Goal: Task Accomplishment & Management: Manage account settings

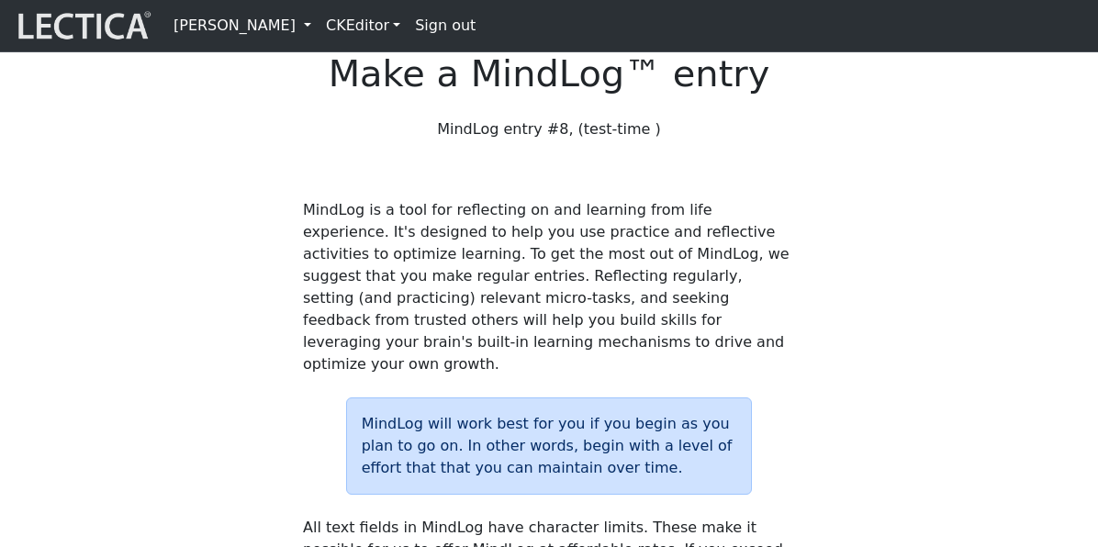
scroll to position [2436, 0]
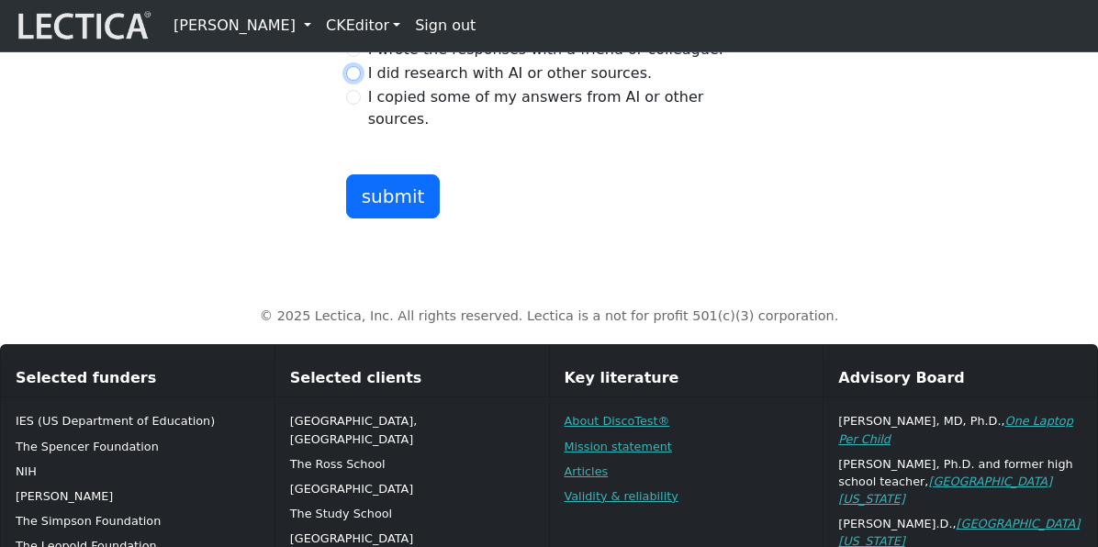
click at [351, 81] on input "I did research with AI or other sources." at bounding box center [353, 73] width 15 height 15
radio input "true"
click at [385, 218] on button "submit" at bounding box center [393, 196] width 95 height 44
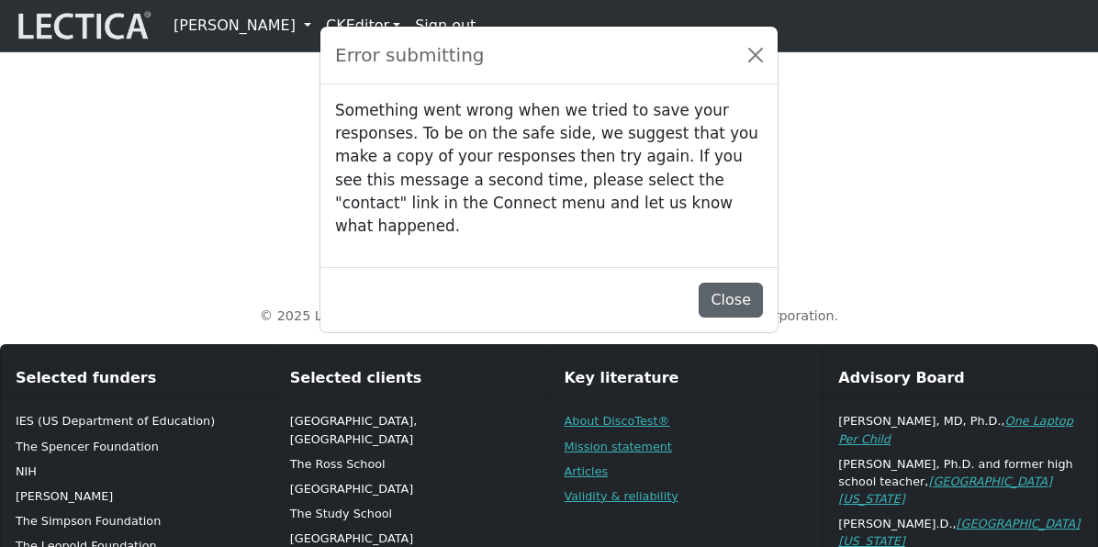
click at [732, 301] on button "Close" at bounding box center [730, 300] width 64 height 35
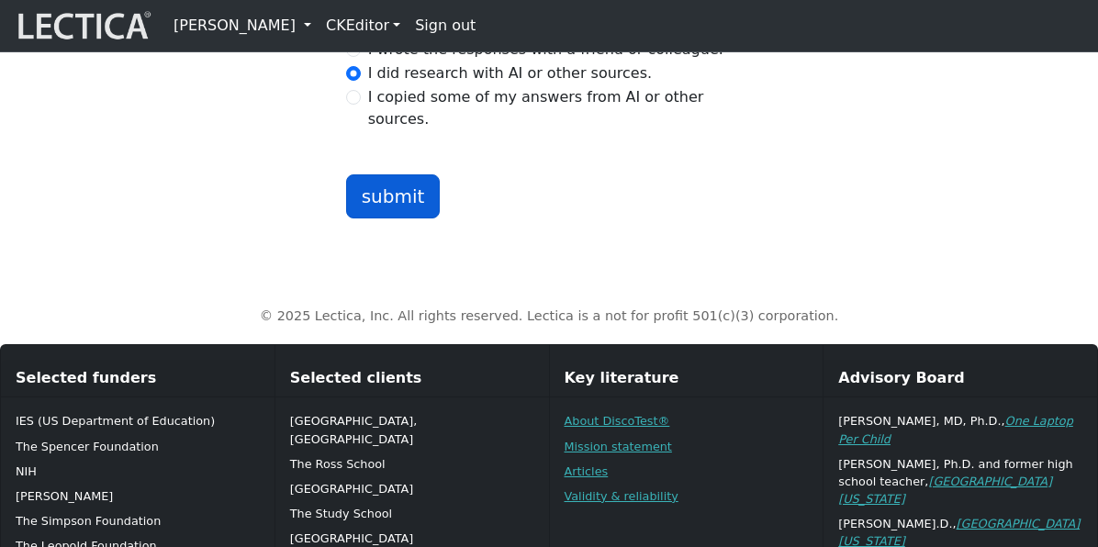
click at [397, 218] on button "submit" at bounding box center [393, 196] width 95 height 44
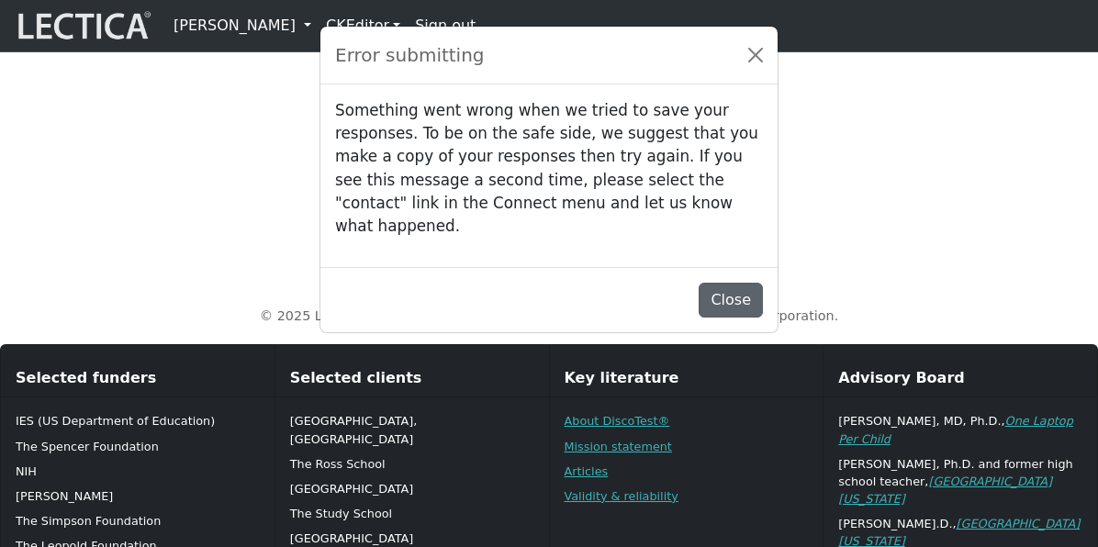
click at [735, 290] on button "Close" at bounding box center [730, 300] width 64 height 35
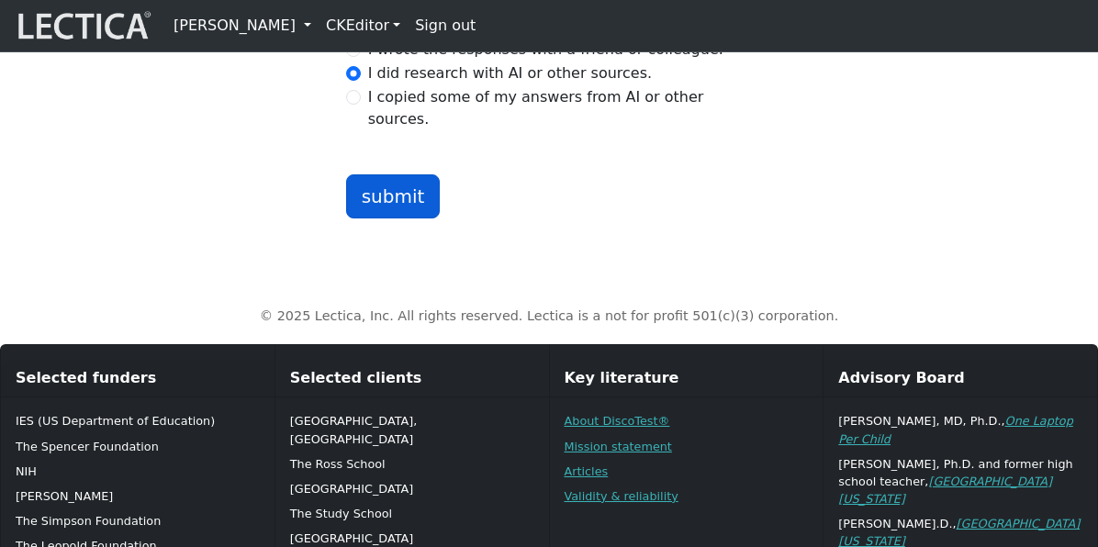
click at [385, 218] on button "submit" at bounding box center [393, 196] width 95 height 44
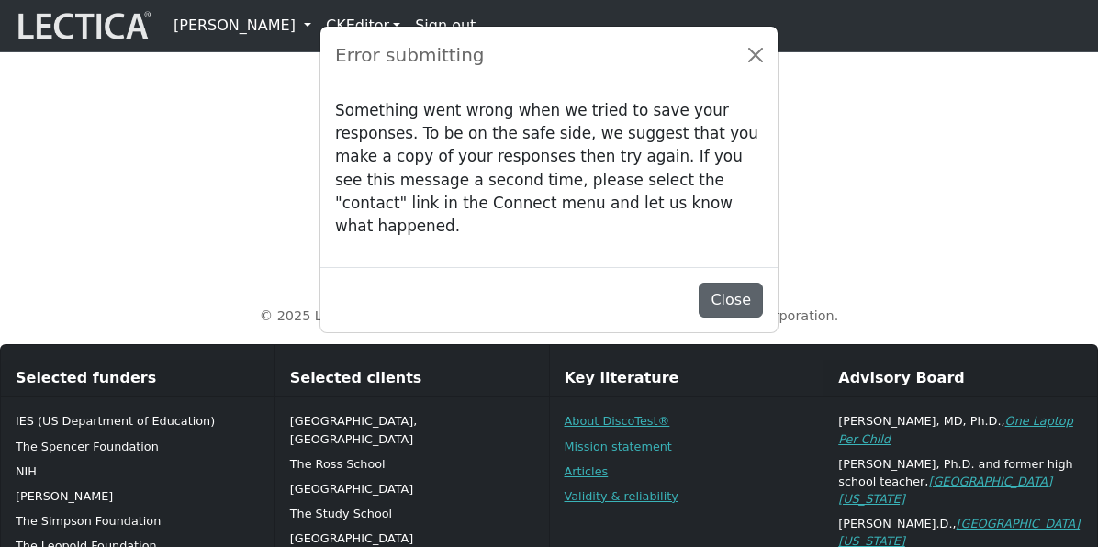
click at [736, 294] on button "Close" at bounding box center [730, 300] width 64 height 35
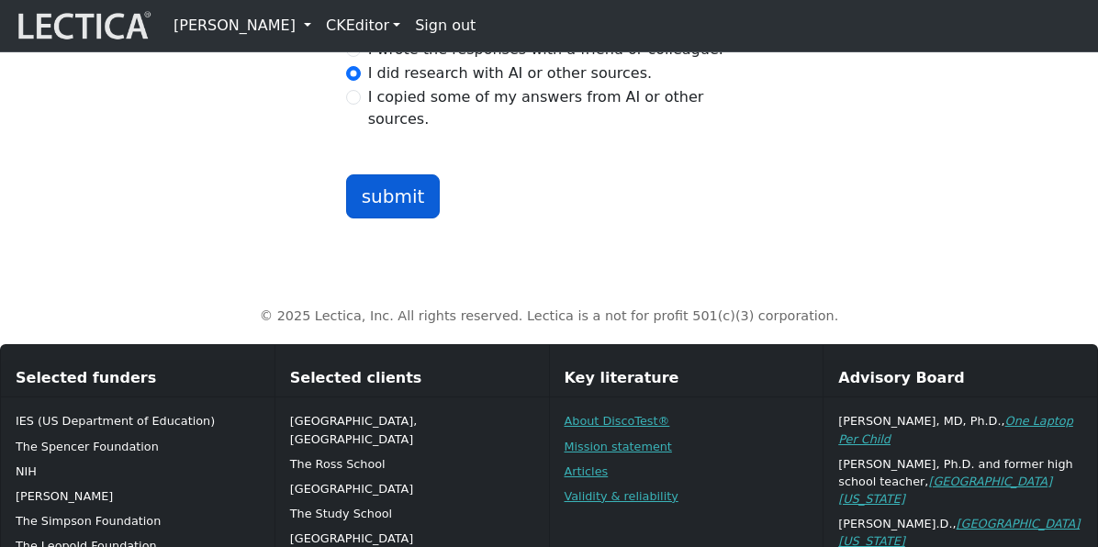
click at [377, 218] on button "submit" at bounding box center [393, 196] width 95 height 44
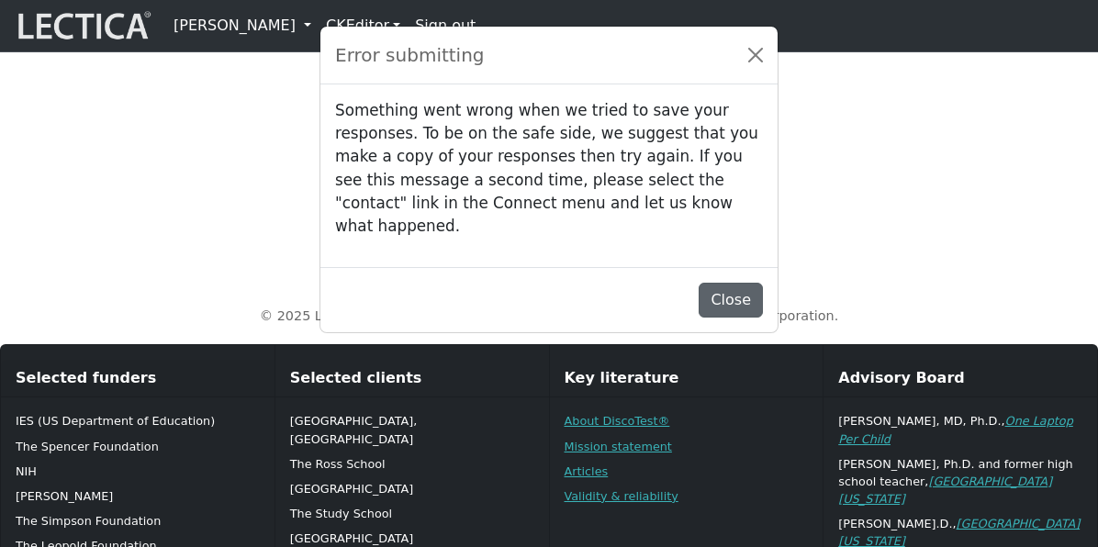
click at [721, 284] on button "Close" at bounding box center [730, 300] width 64 height 35
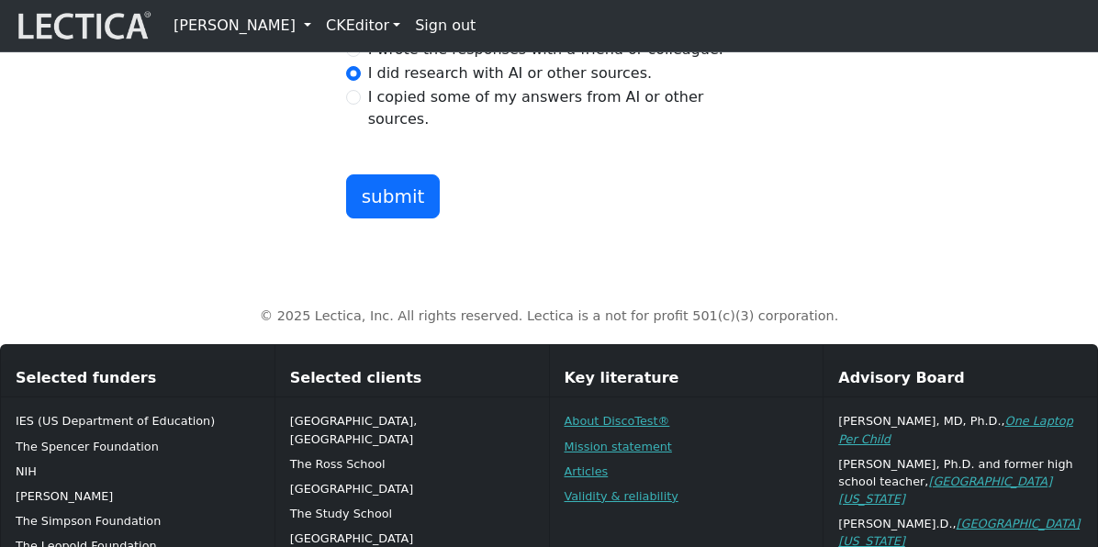
click at [386, 218] on button "submit" at bounding box center [393, 196] width 95 height 44
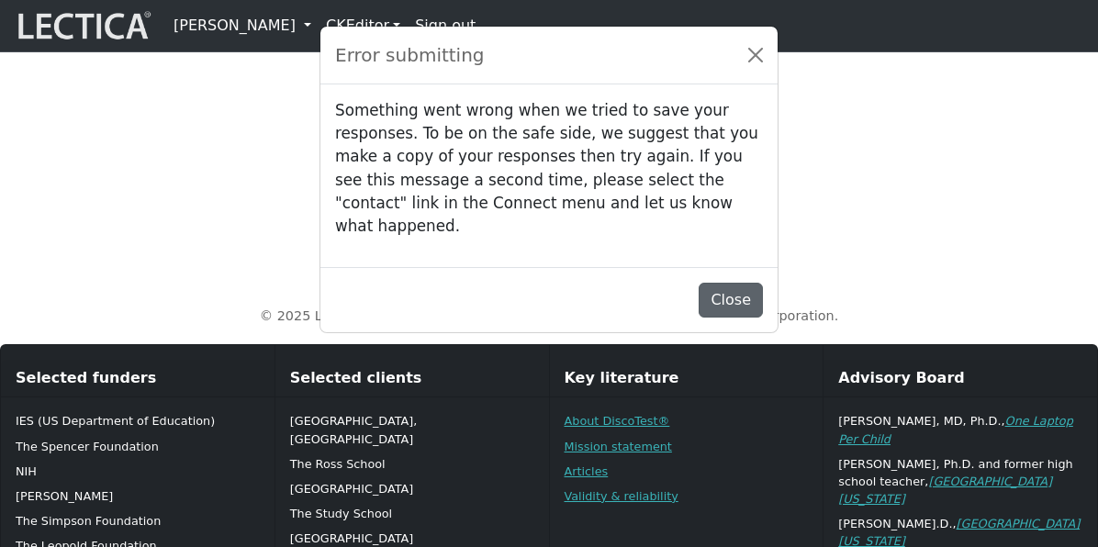
click at [731, 295] on button "Close" at bounding box center [730, 300] width 64 height 35
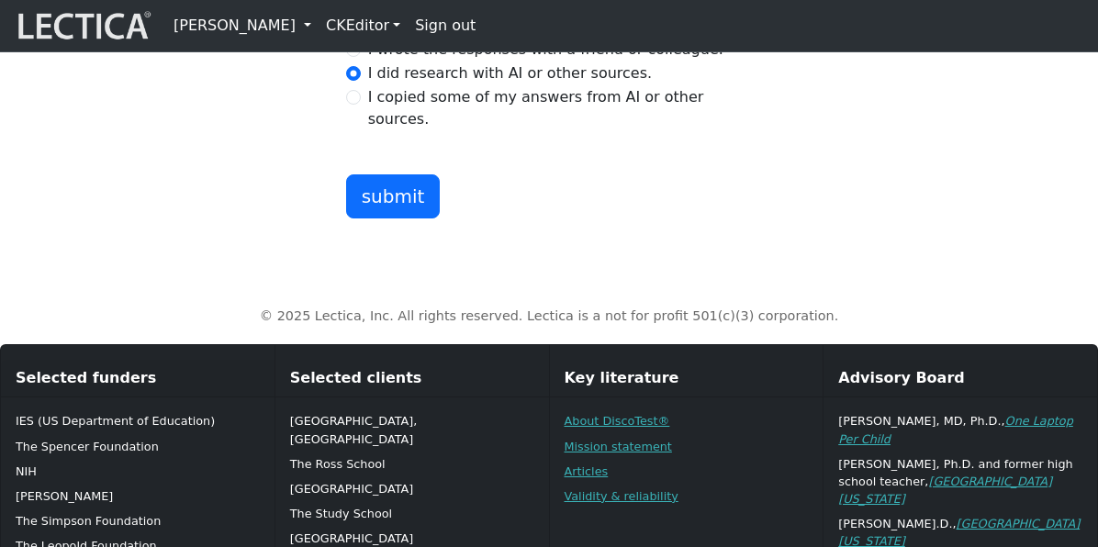
click at [397, 218] on button "submit" at bounding box center [393, 196] width 95 height 44
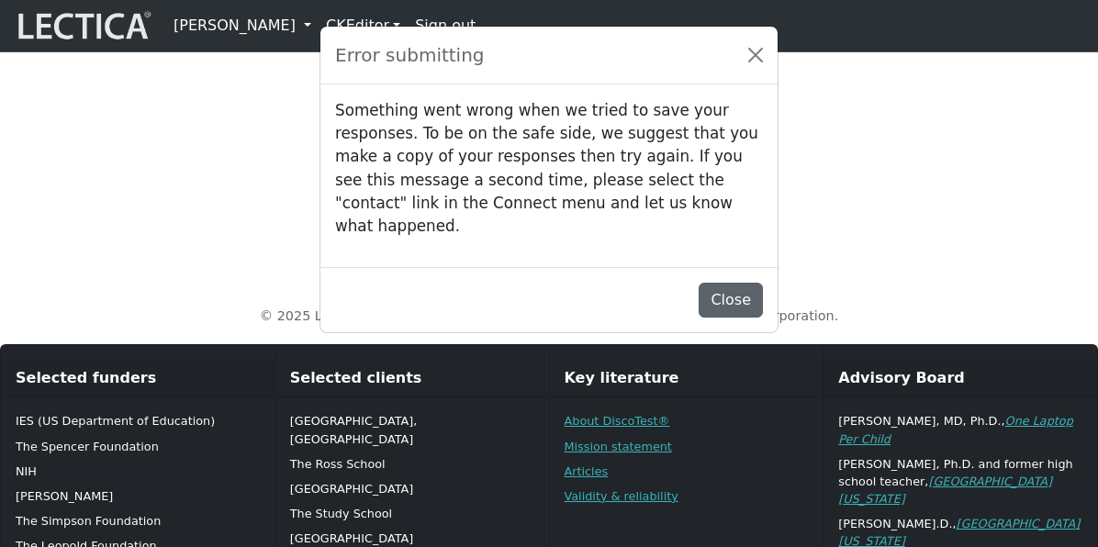
click at [740, 302] on button "Close" at bounding box center [730, 300] width 64 height 35
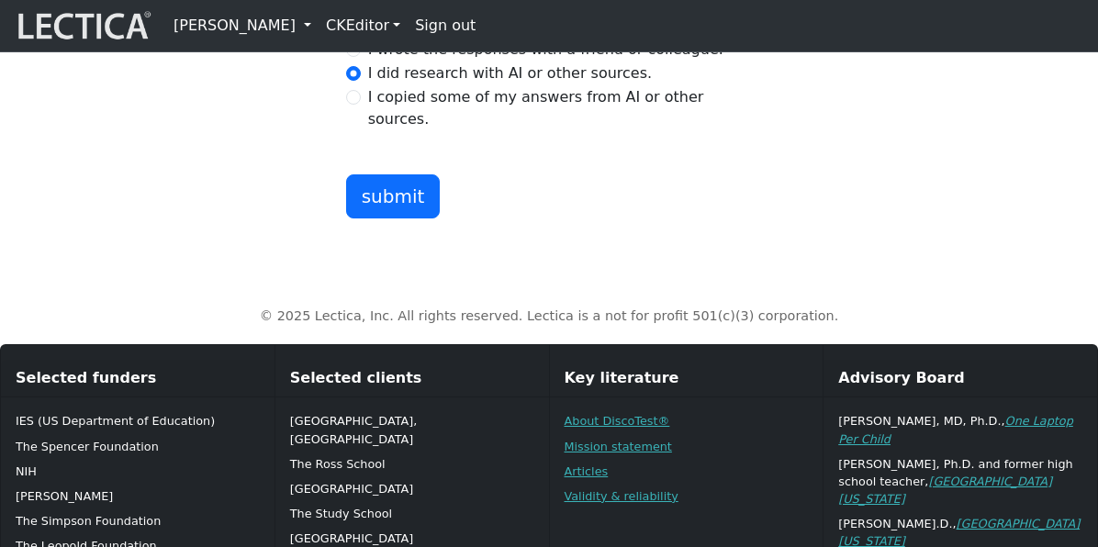
click at [385, 218] on button "submit" at bounding box center [393, 196] width 95 height 44
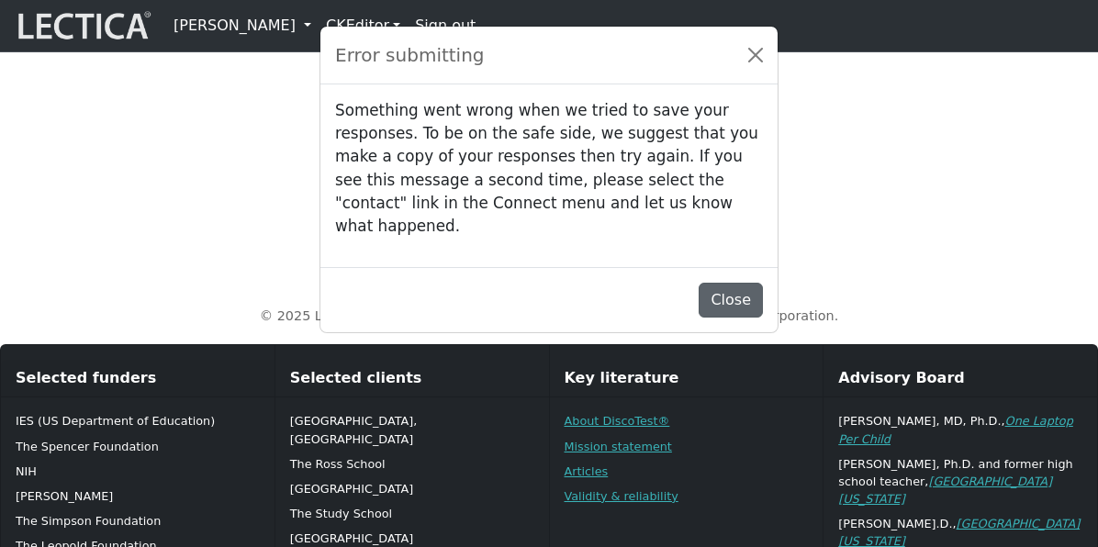
click at [726, 286] on button "Close" at bounding box center [730, 300] width 64 height 35
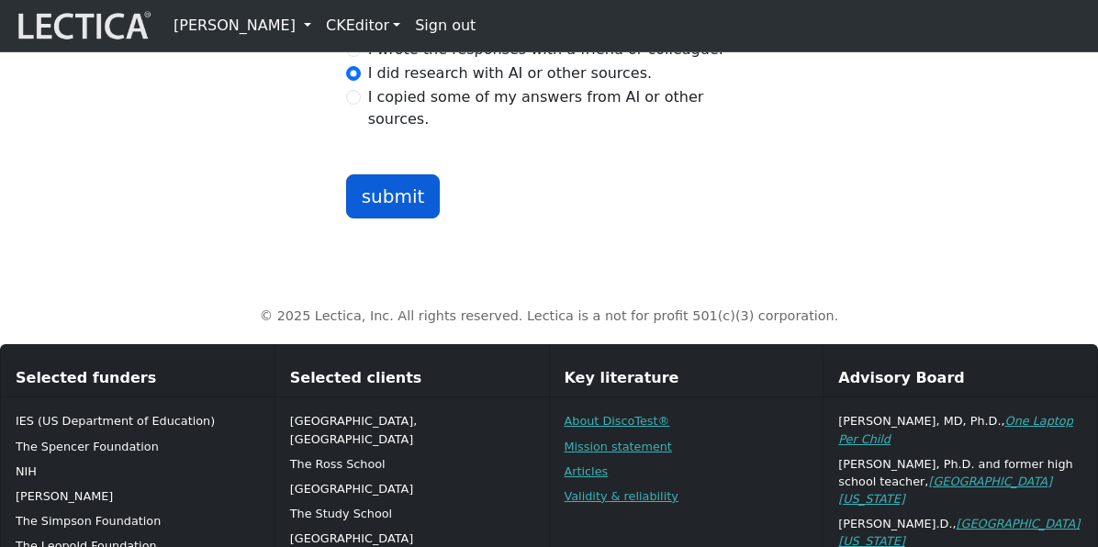
click at [375, 218] on button "submit" at bounding box center [393, 196] width 95 height 44
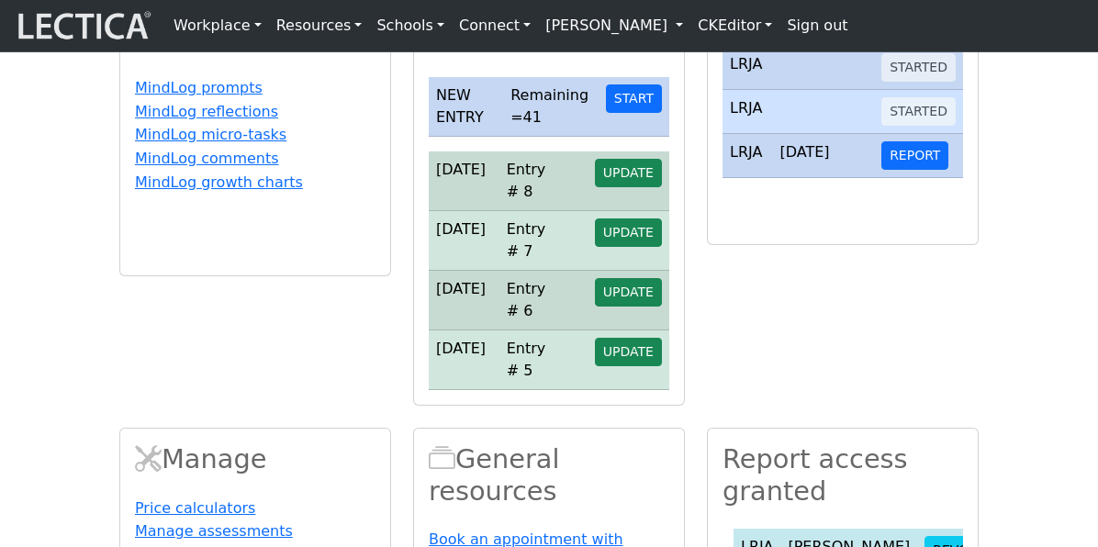
scroll to position [539, 0]
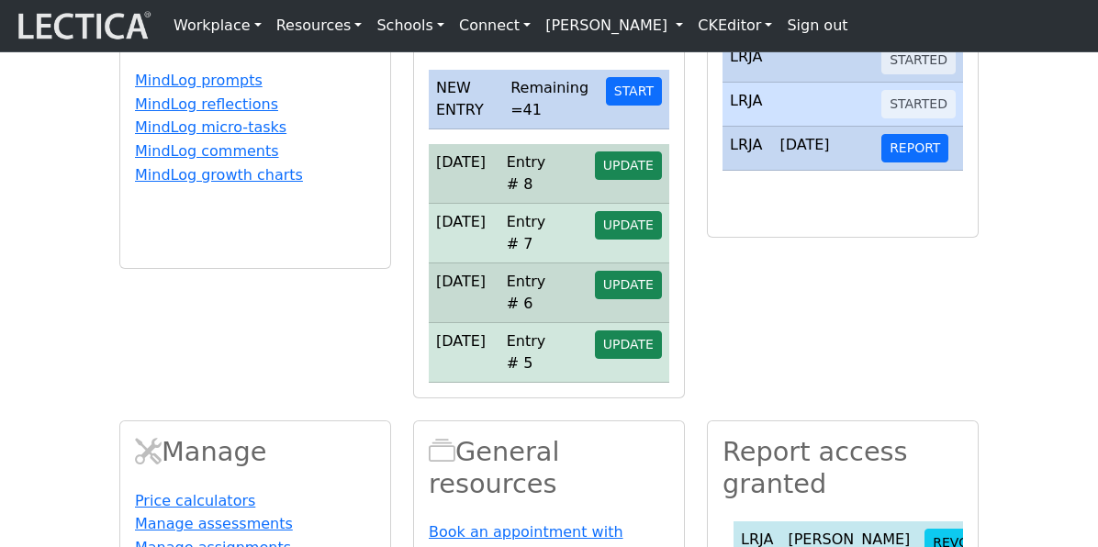
click at [847, 398] on div "Assessments LRJA STARTED LRJA STARTED LRJA 2017-09-22 REPORT" at bounding box center [843, 183] width 294 height 429
click at [631, 173] on span "UPDATE" at bounding box center [628, 165] width 50 height 15
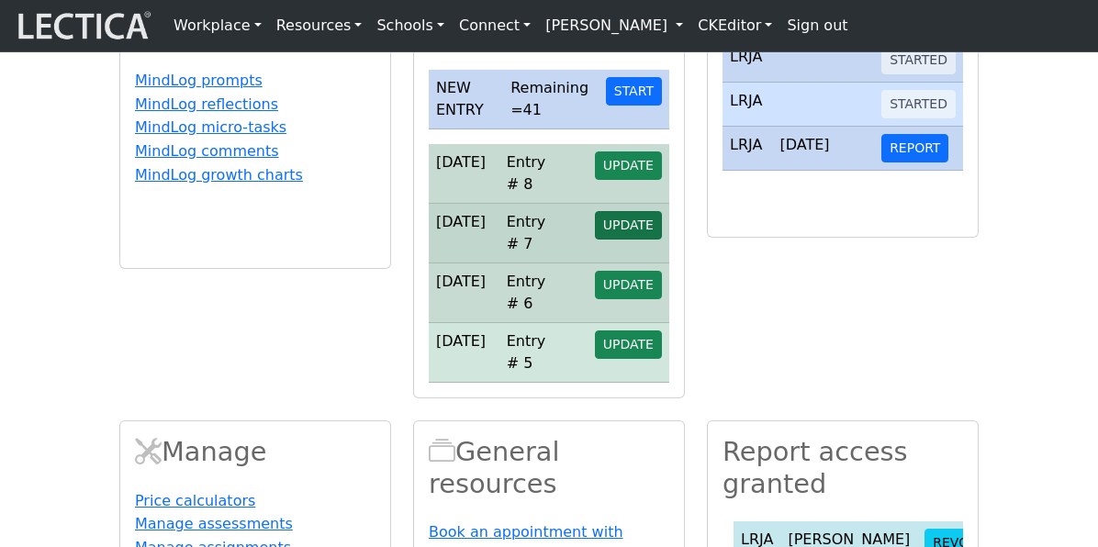
click at [635, 232] on span "UPDATE" at bounding box center [628, 225] width 50 height 15
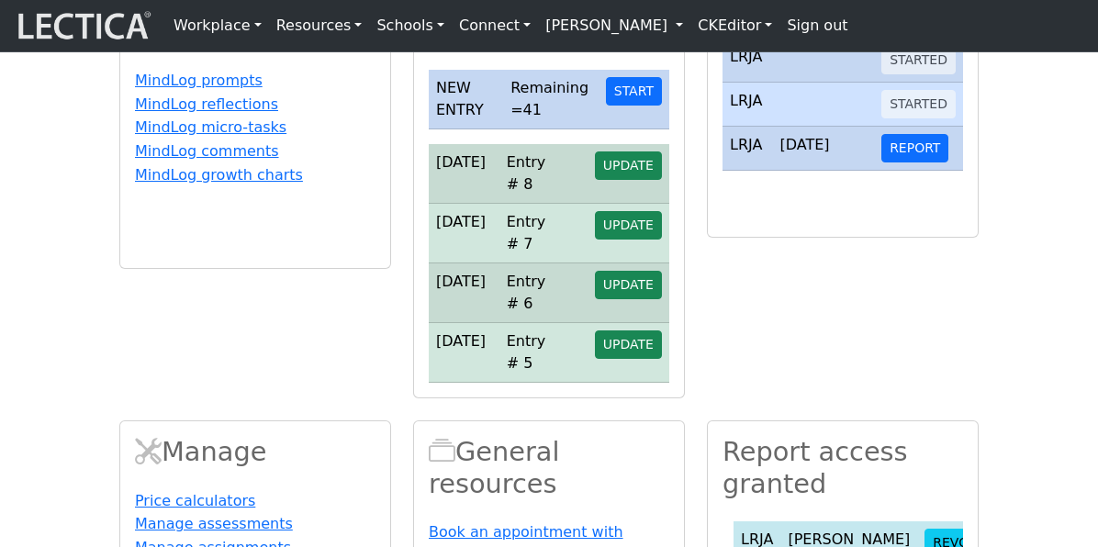
click at [314, 398] on div "MindLog™ resources MindLog prompts MindLog reflections MindLog micro-tasks Mind…" at bounding box center [255, 183] width 294 height 429
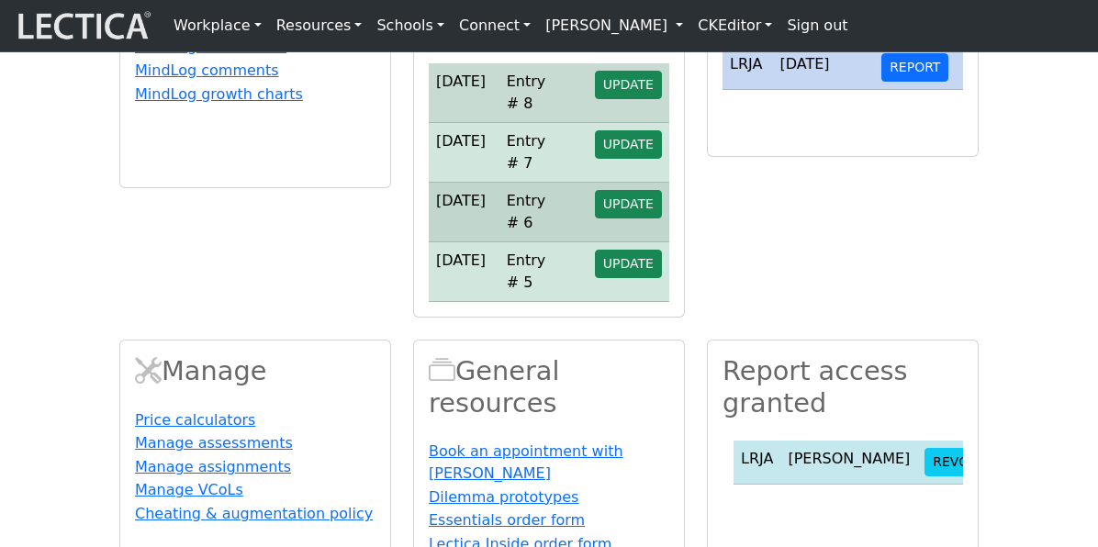
scroll to position [539, 0]
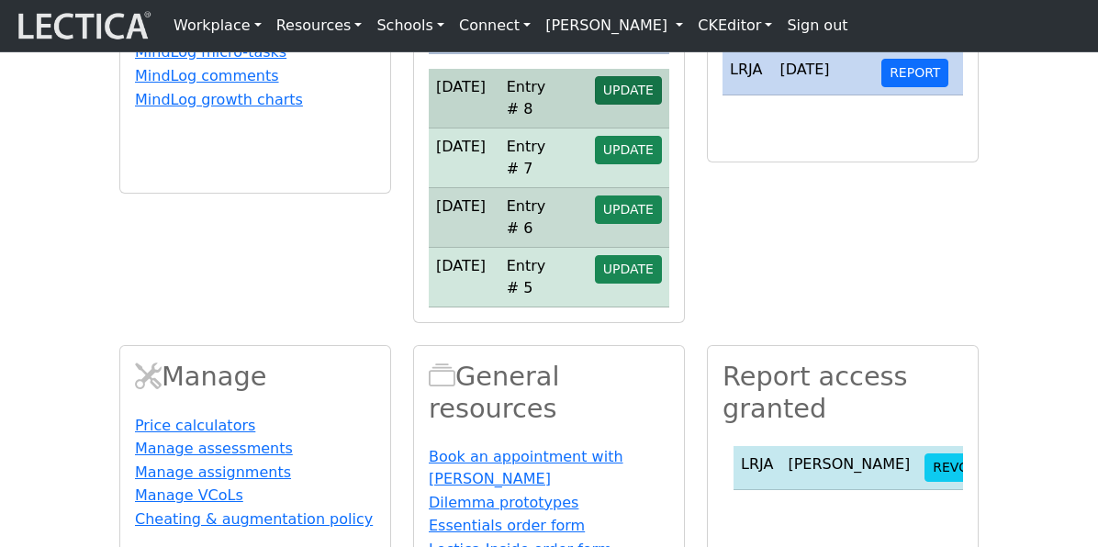
click at [627, 97] on span "UPDATE" at bounding box center [628, 90] width 50 height 15
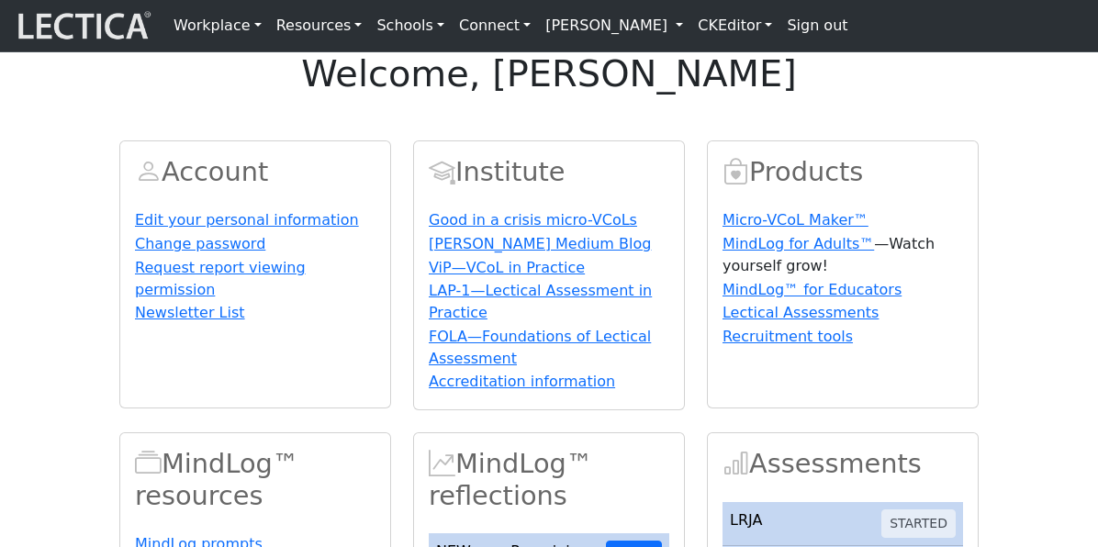
scroll to position [539, 0]
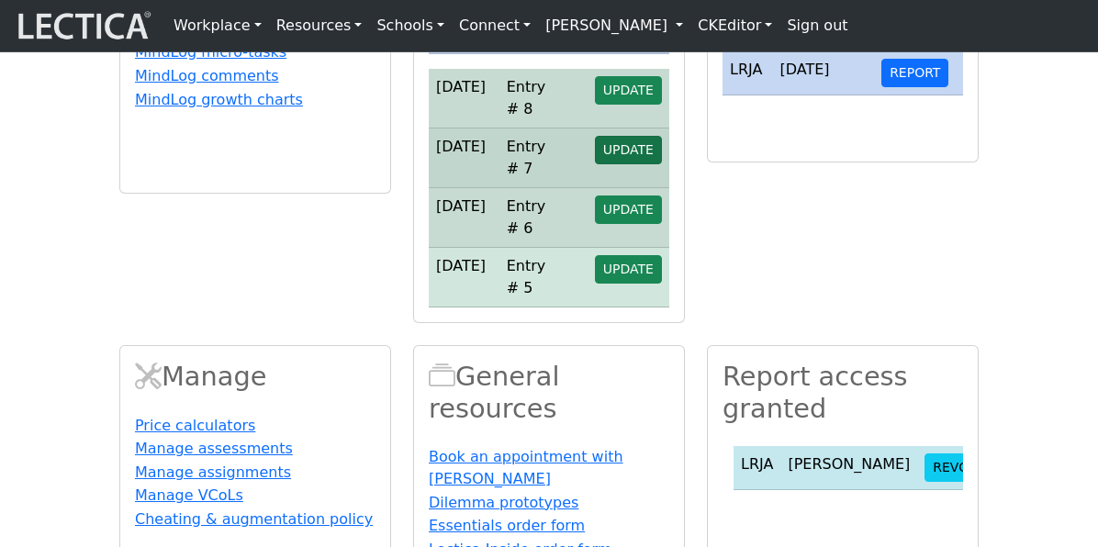
click at [634, 157] on span "UPDATE" at bounding box center [628, 149] width 50 height 15
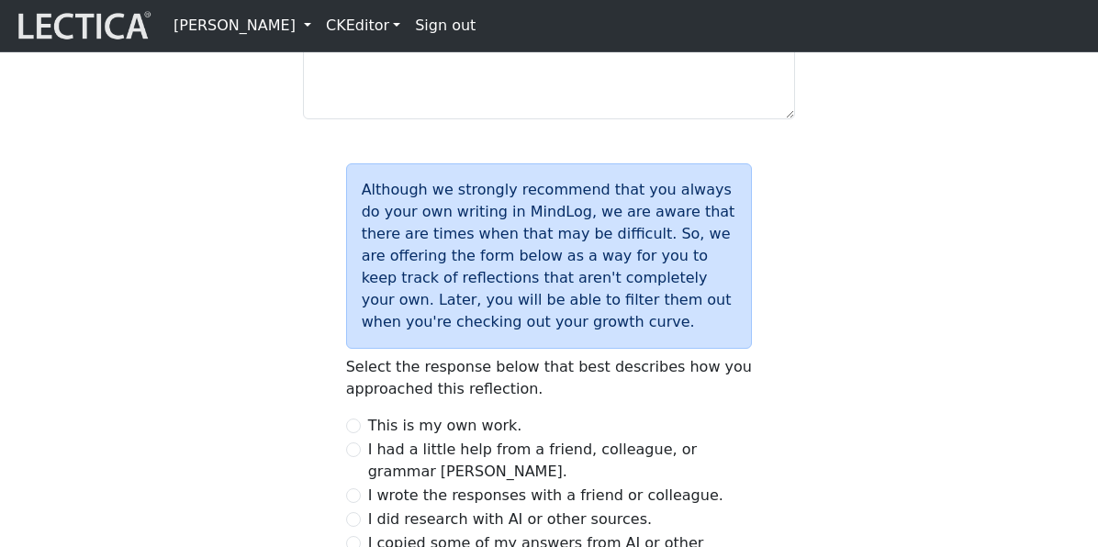
scroll to position [2342, 0]
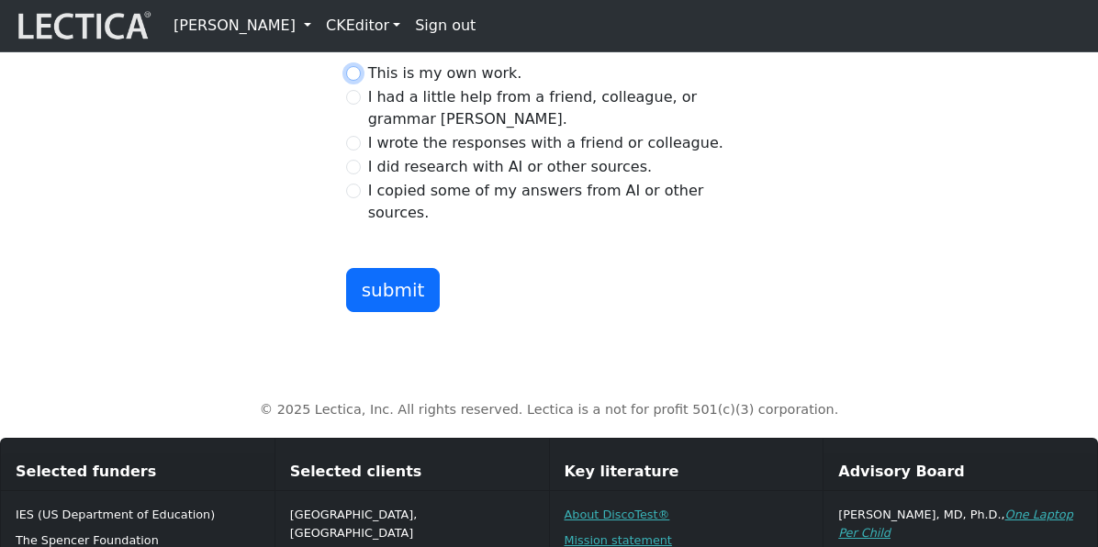
click at [358, 81] on input "This is my own work." at bounding box center [353, 73] width 15 height 15
radio input "true"
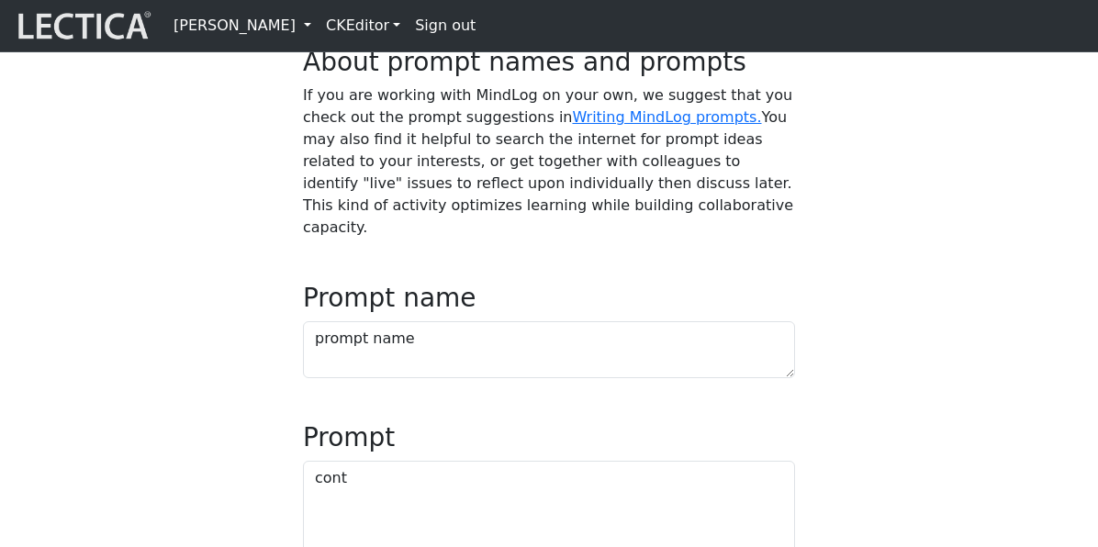
scroll to position [725, 0]
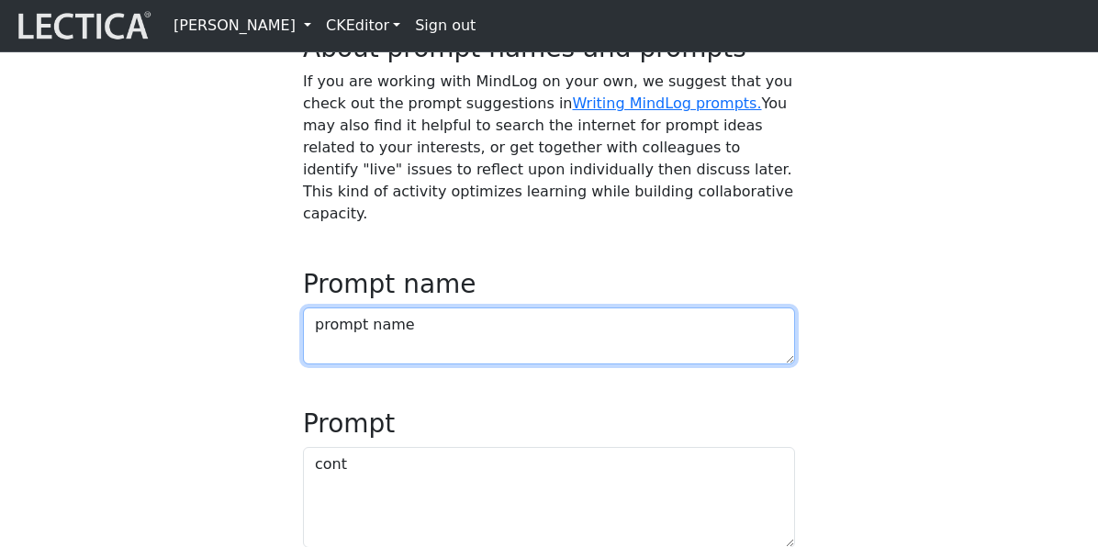
click at [632, 364] on textarea "prompt name" at bounding box center [549, 335] width 492 height 57
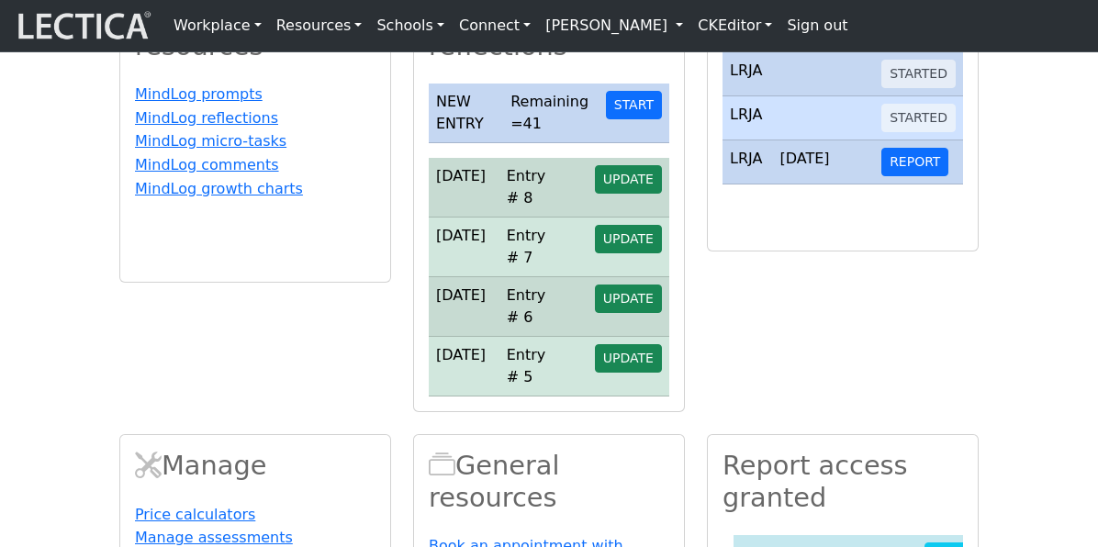
scroll to position [577, 0]
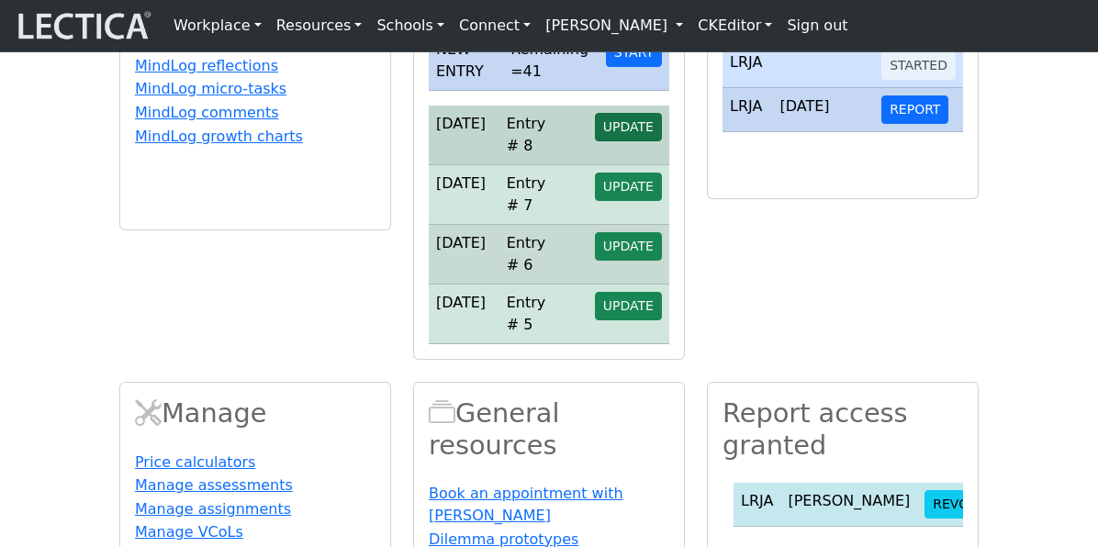
click at [631, 134] on span "UPDATE" at bounding box center [628, 126] width 50 height 15
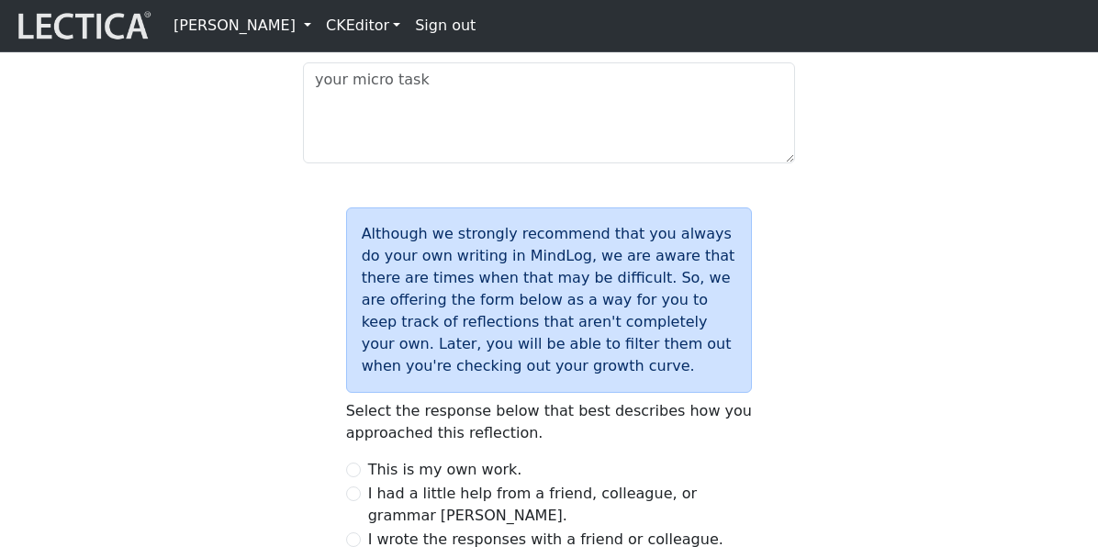
scroll to position [2173, 0]
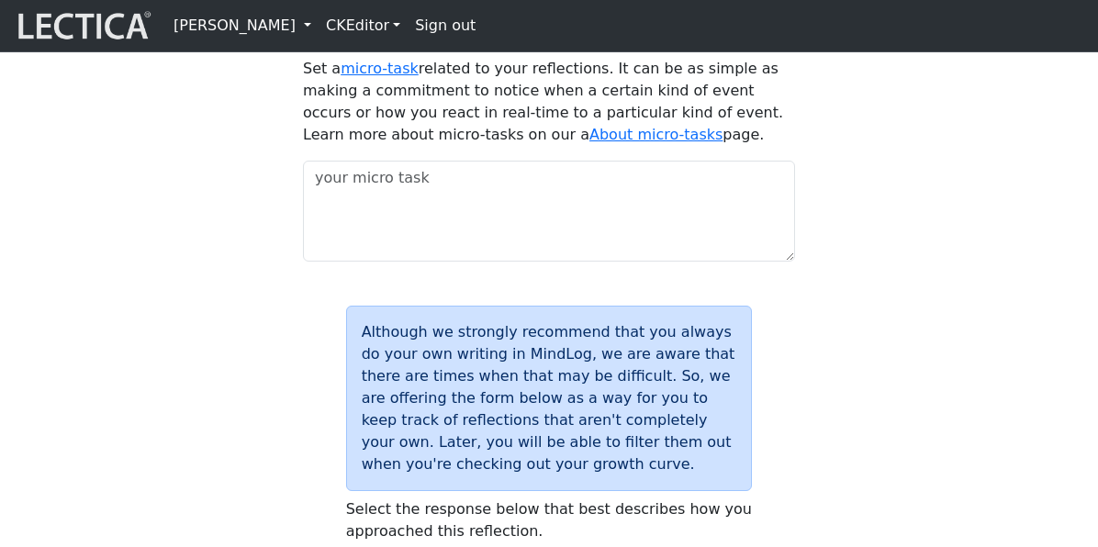
scroll to position [1846, 0]
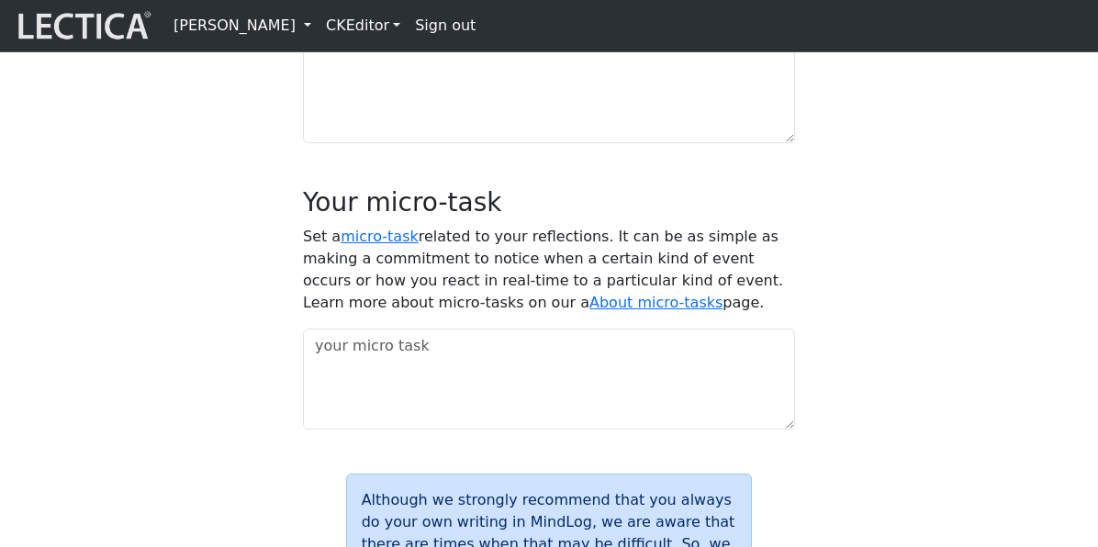
scroll to position [1670, 0]
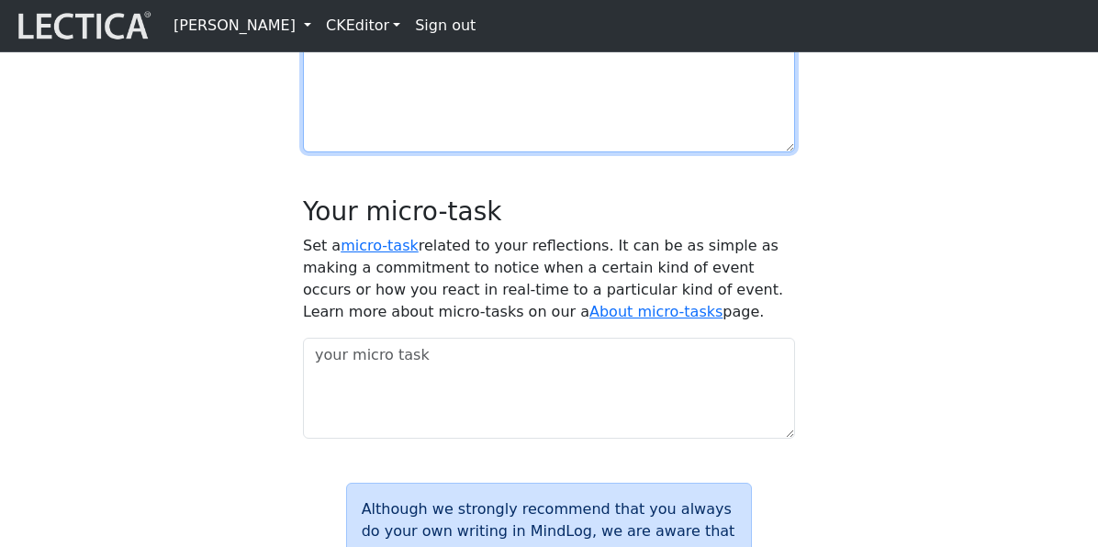
click at [507, 152] on textarea "reflc" at bounding box center [549, 57] width 492 height 189
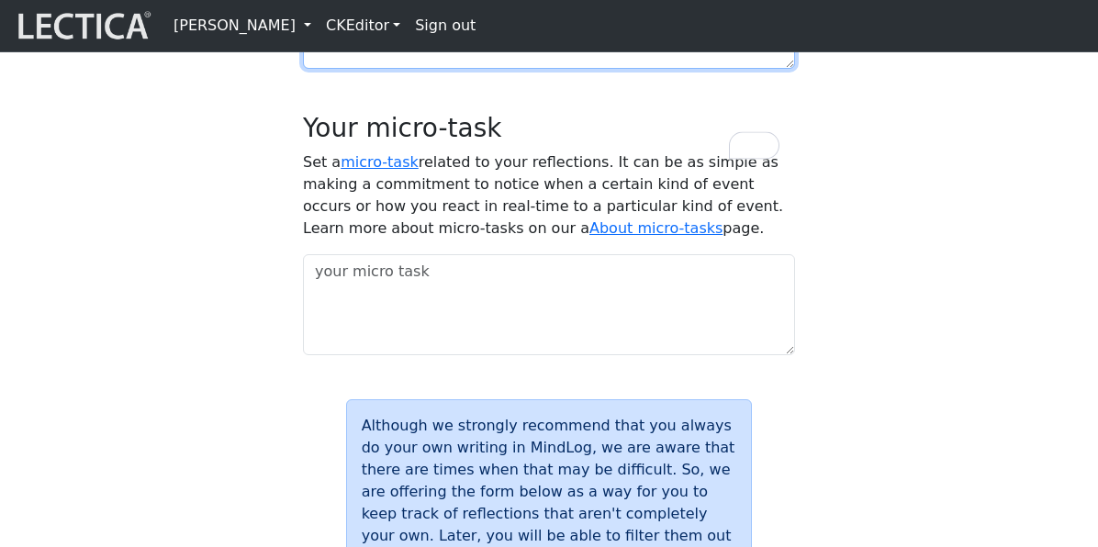
scroll to position [1758, 0]
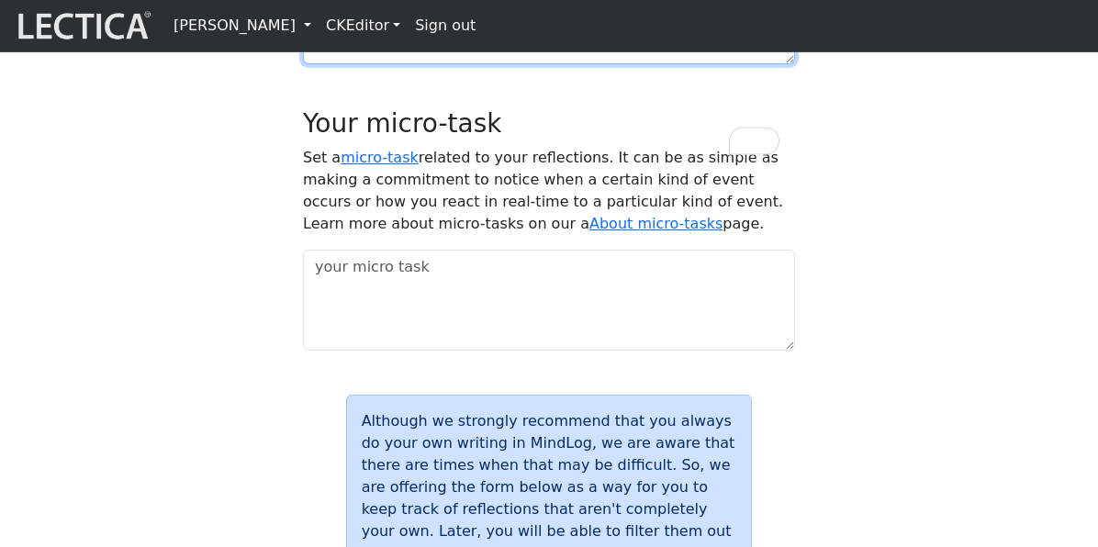
type textarea "reflc asdf"
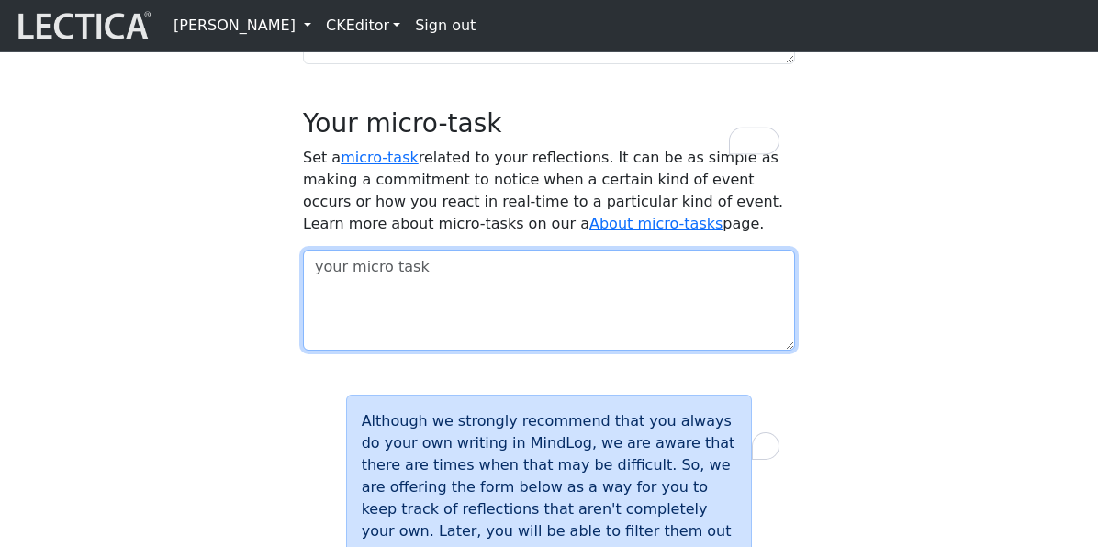
click at [378, 351] on textarea "To enrich screen reader interactions, please activate Accessibility in Grammarl…" at bounding box center [549, 300] width 492 height 101
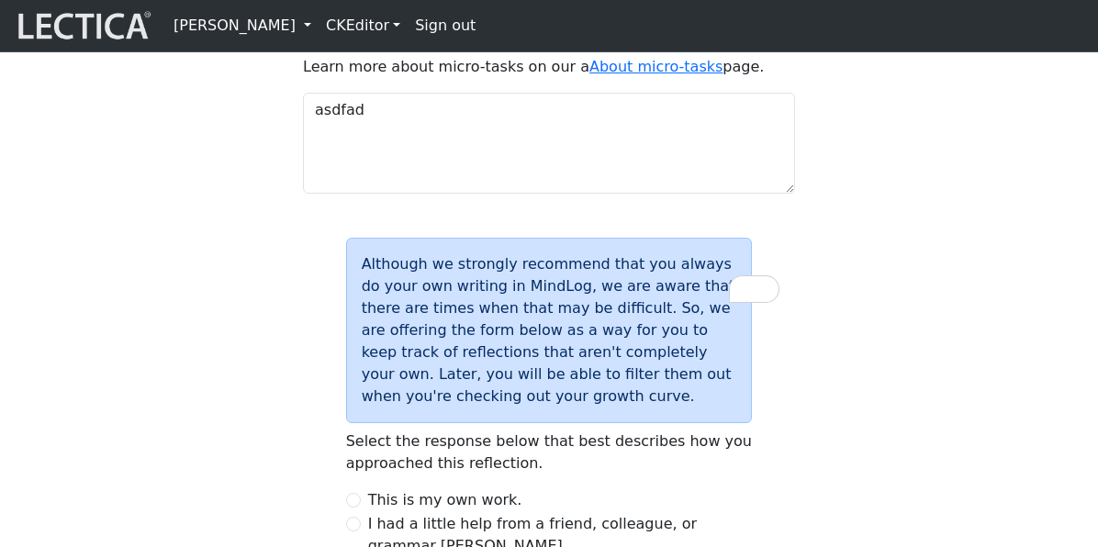
scroll to position [1835, 0]
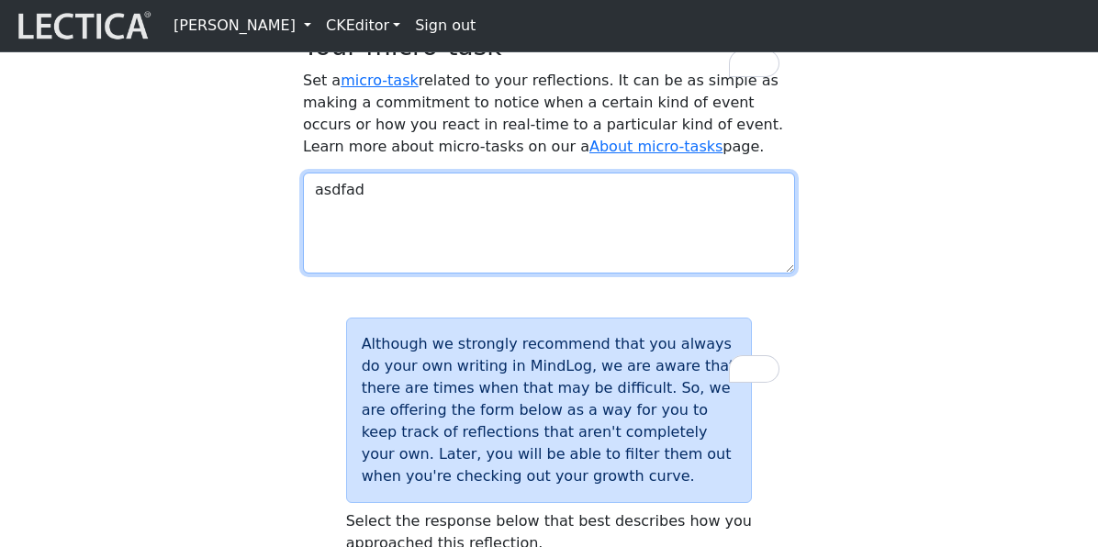
click at [492, 273] on textarea "asdfad" at bounding box center [549, 223] width 492 height 101
type textarea "asdfadcc"
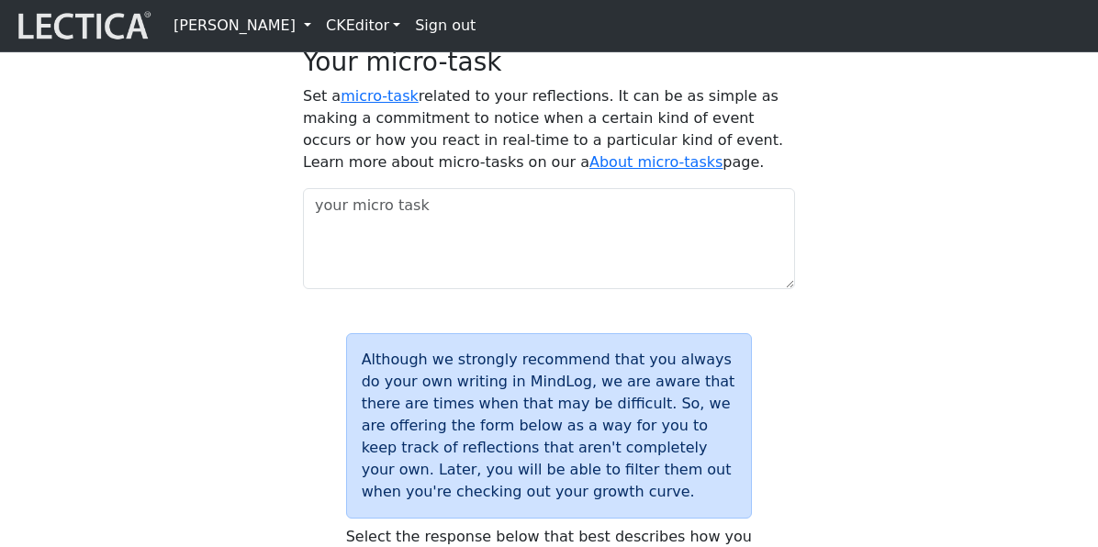
scroll to position [1835, 0]
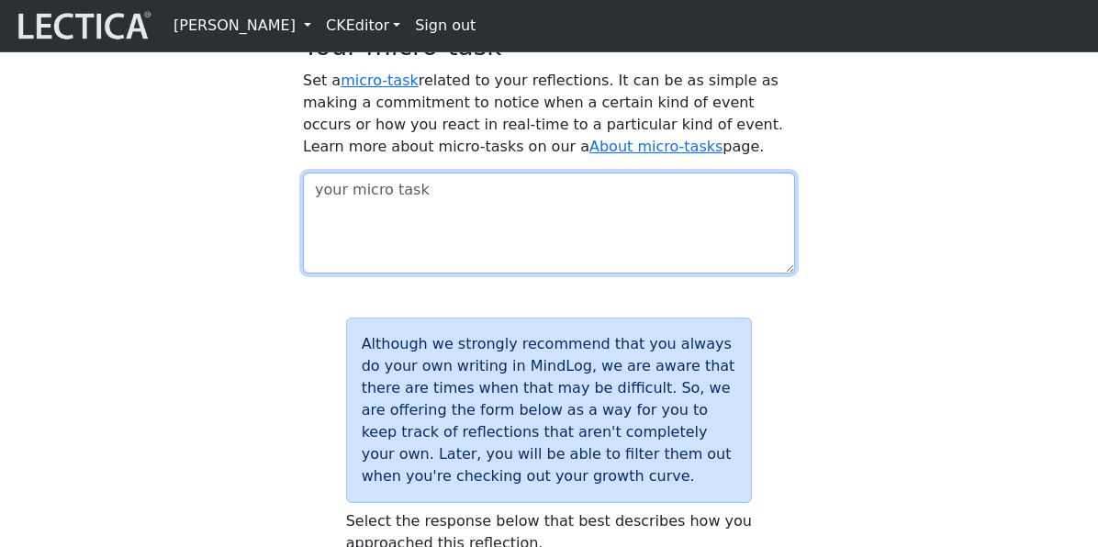
click at [457, 273] on textarea at bounding box center [549, 223] width 492 height 101
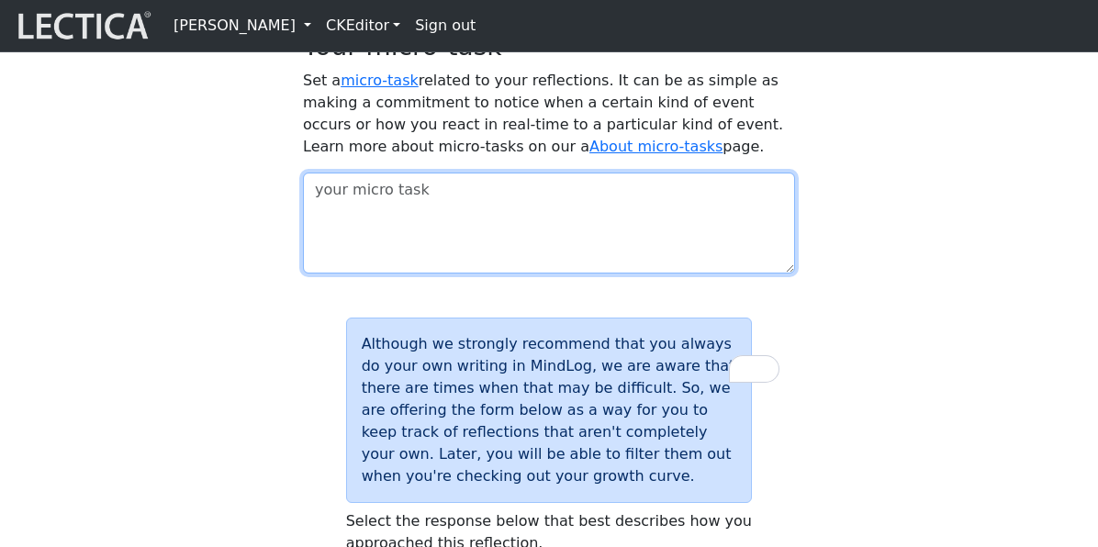
click at [370, 273] on textarea "To enrich screen reader interactions, please activate Accessibility in Grammarl…" at bounding box center [549, 223] width 492 height 101
type textarea "vvv"
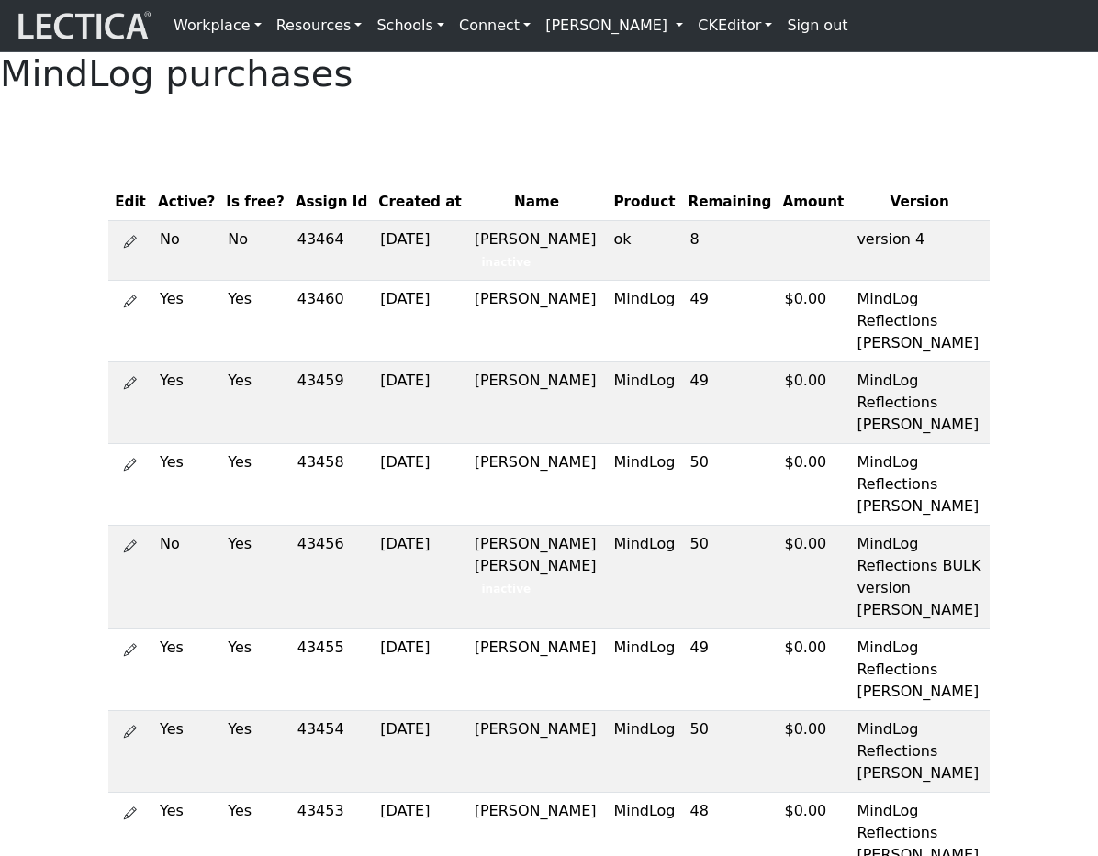
click at [621, 27] on link "[PERSON_NAME]" at bounding box center [614, 25] width 152 height 37
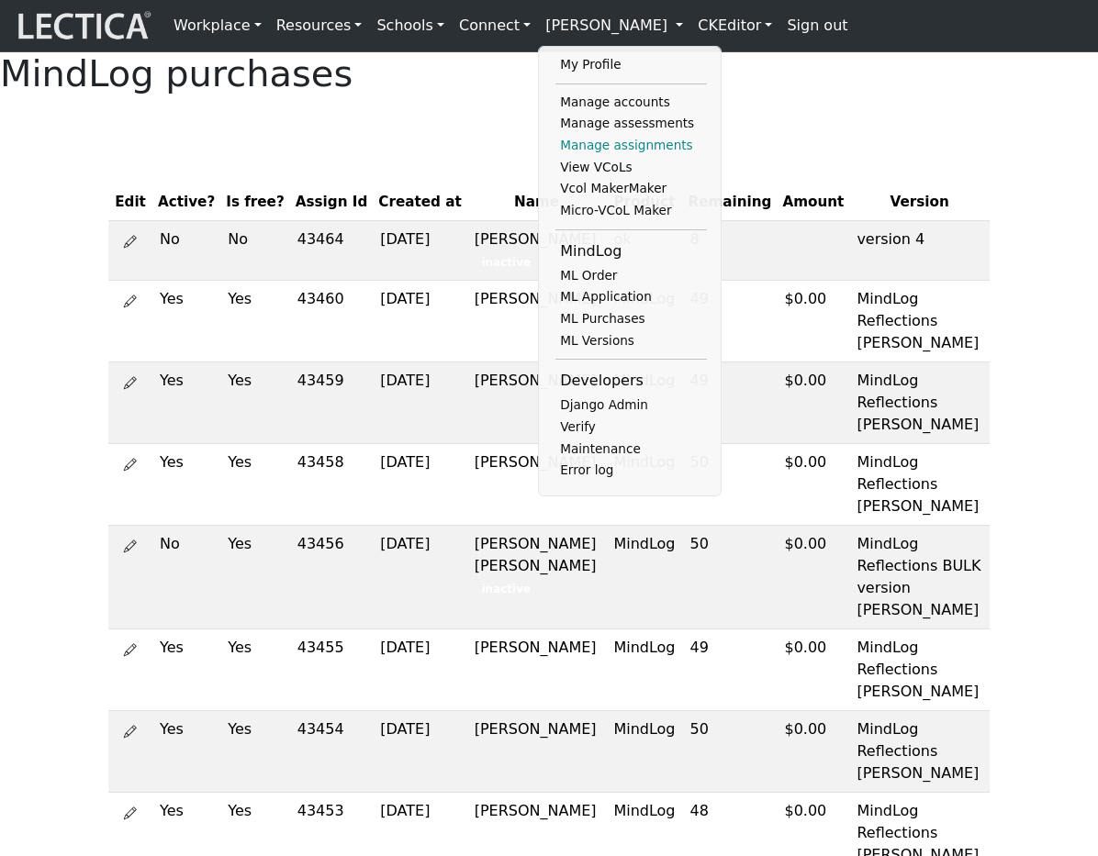
click at [591, 155] on link "Manage assignments" at bounding box center [630, 146] width 151 height 22
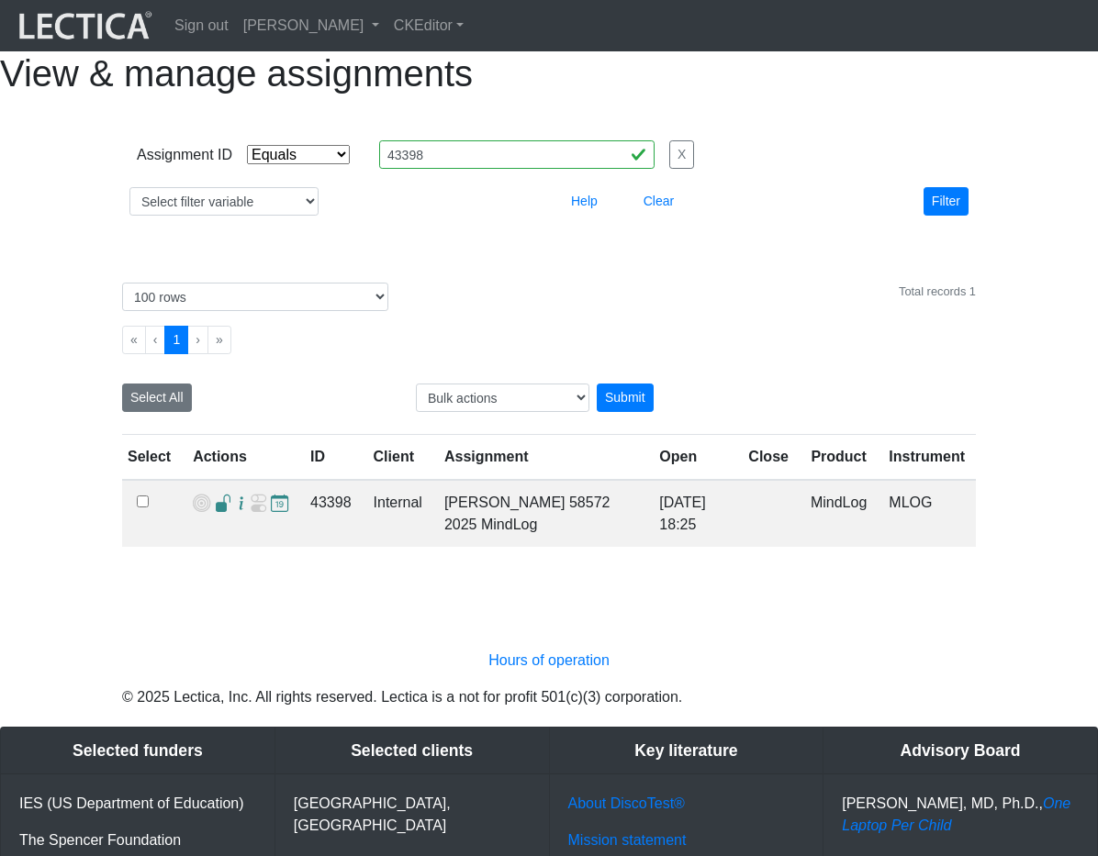
select select "equal"
select select "100"
click at [483, 169] on input "43398" at bounding box center [516, 154] width 275 height 28
paste input "3"
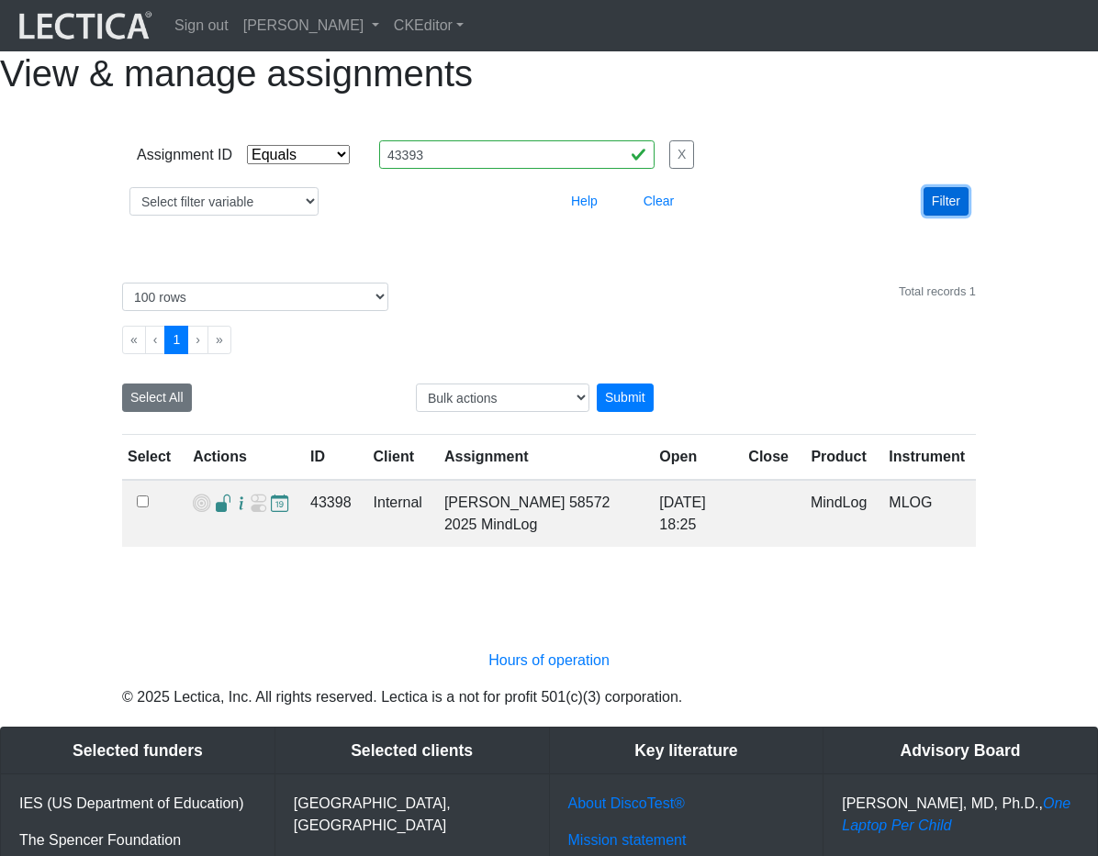
click at [951, 216] on button "Filter" at bounding box center [945, 201] width 45 height 28
click at [218, 514] on span at bounding box center [223, 504] width 17 height 19
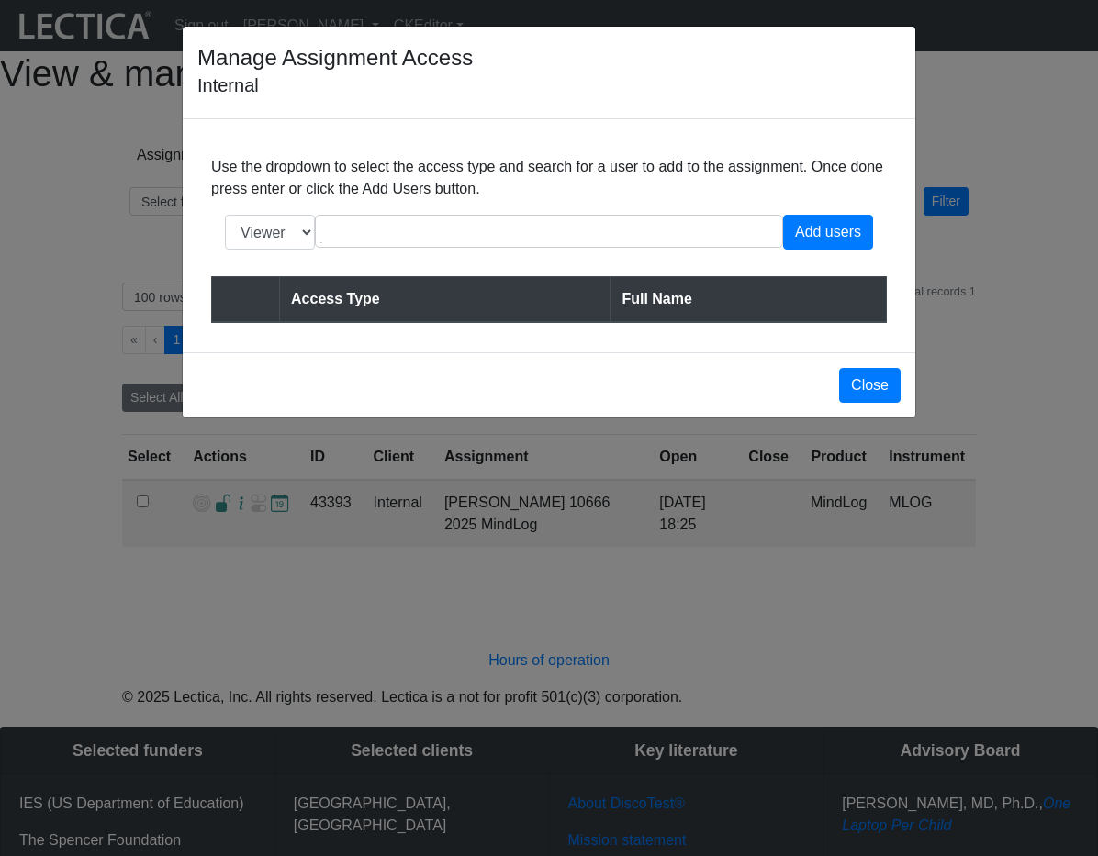
click at [526, 469] on div "Manage Assignment Access Internal Use the dropdown to select the access type an…" at bounding box center [549, 428] width 1098 height 856
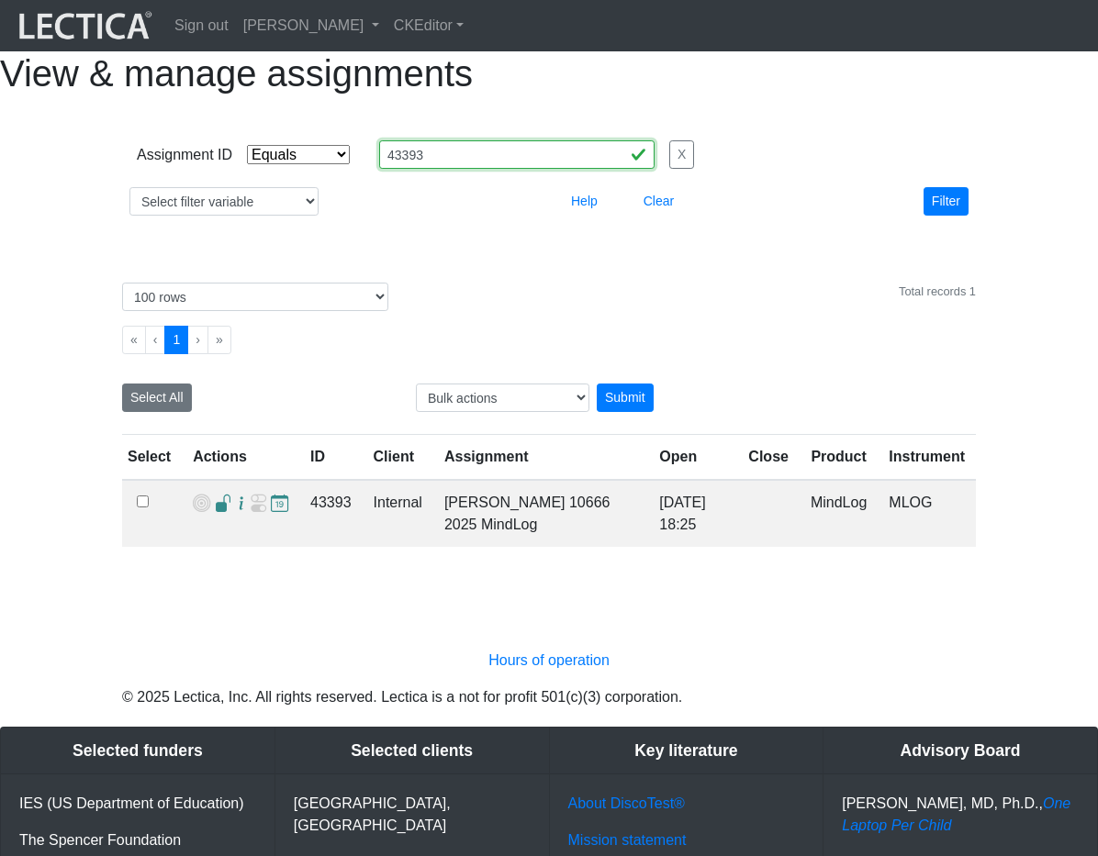
click at [453, 169] on input "43393" at bounding box center [516, 154] width 275 height 28
paste input "4"
click at [941, 216] on button "Filter" at bounding box center [945, 201] width 45 height 28
click at [219, 514] on span at bounding box center [223, 504] width 17 height 19
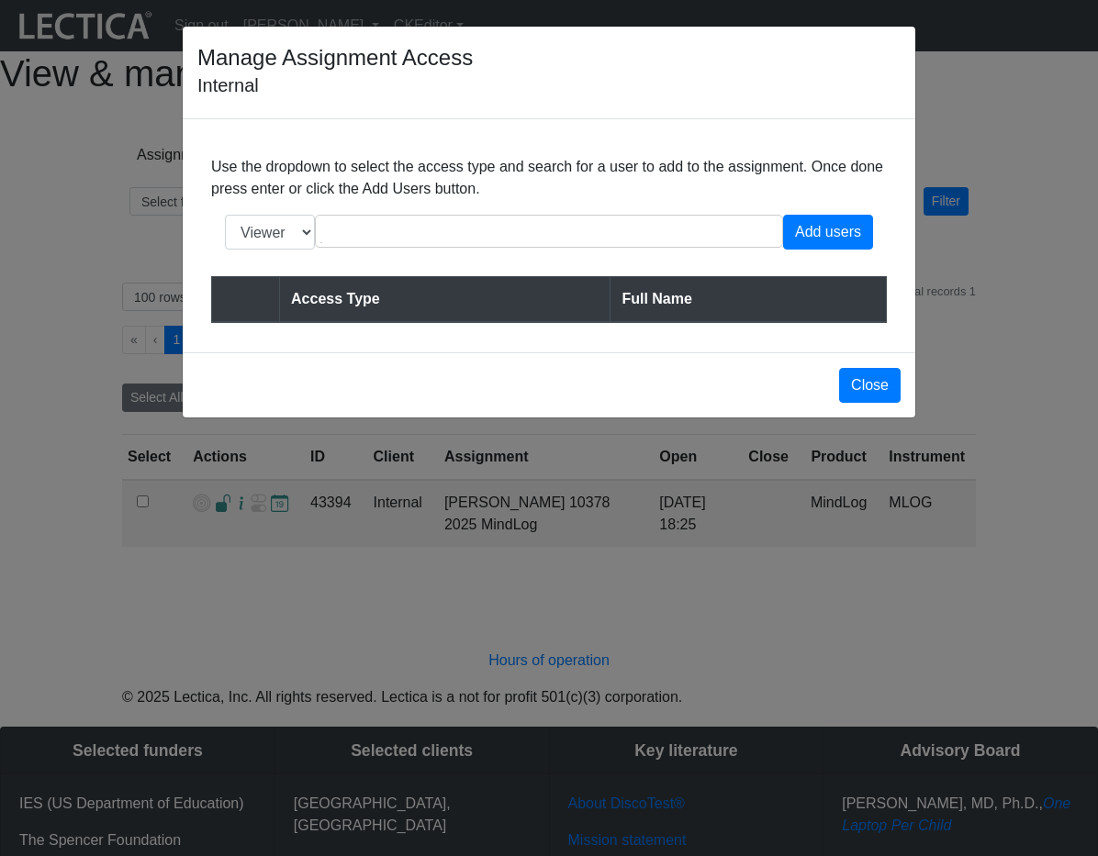
click at [900, 156] on div "Use the dropdown to select the access type and search for a user to add to the …" at bounding box center [549, 235] width 732 height 233
click at [955, 156] on div "Manage Assignment Access Internal Use the dropdown to select the access type an…" at bounding box center [549, 428] width 1098 height 856
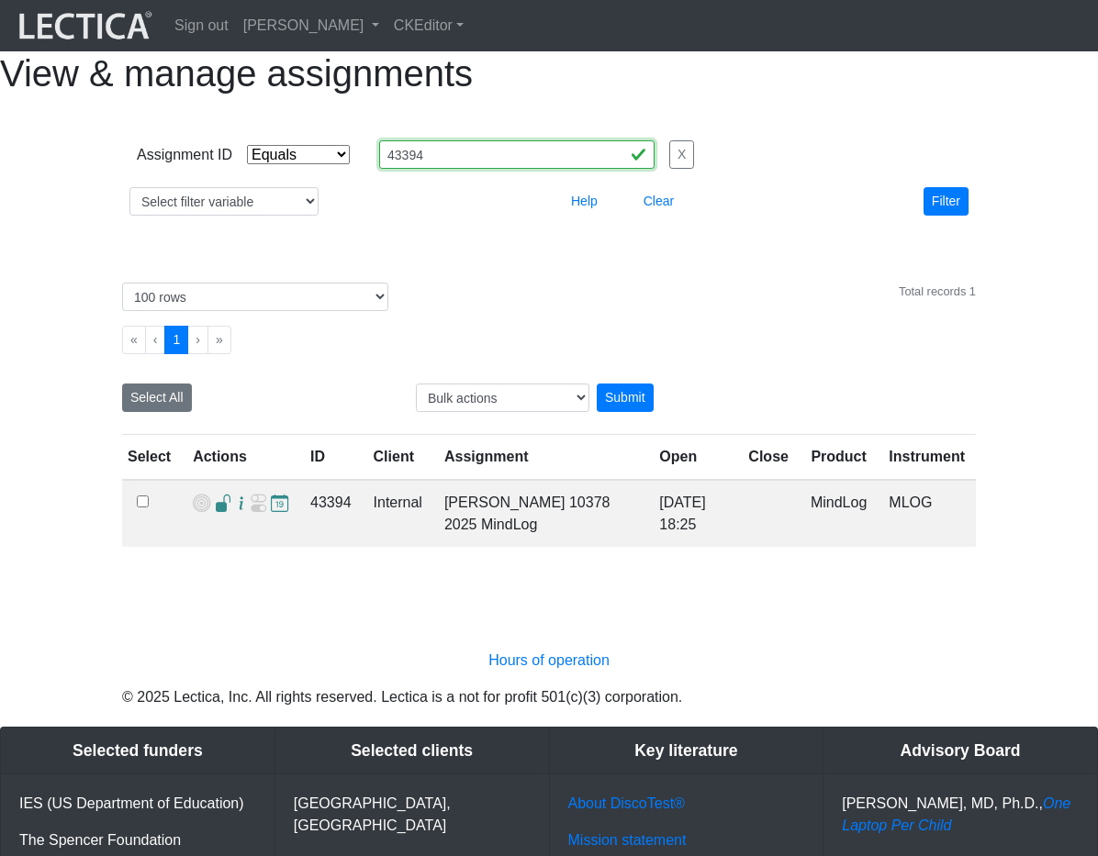
click at [476, 169] on input "43394" at bounding box center [516, 154] width 275 height 28
paste input "5"
click at [940, 216] on button "Filter" at bounding box center [945, 201] width 45 height 28
click at [217, 514] on span at bounding box center [223, 504] width 17 height 19
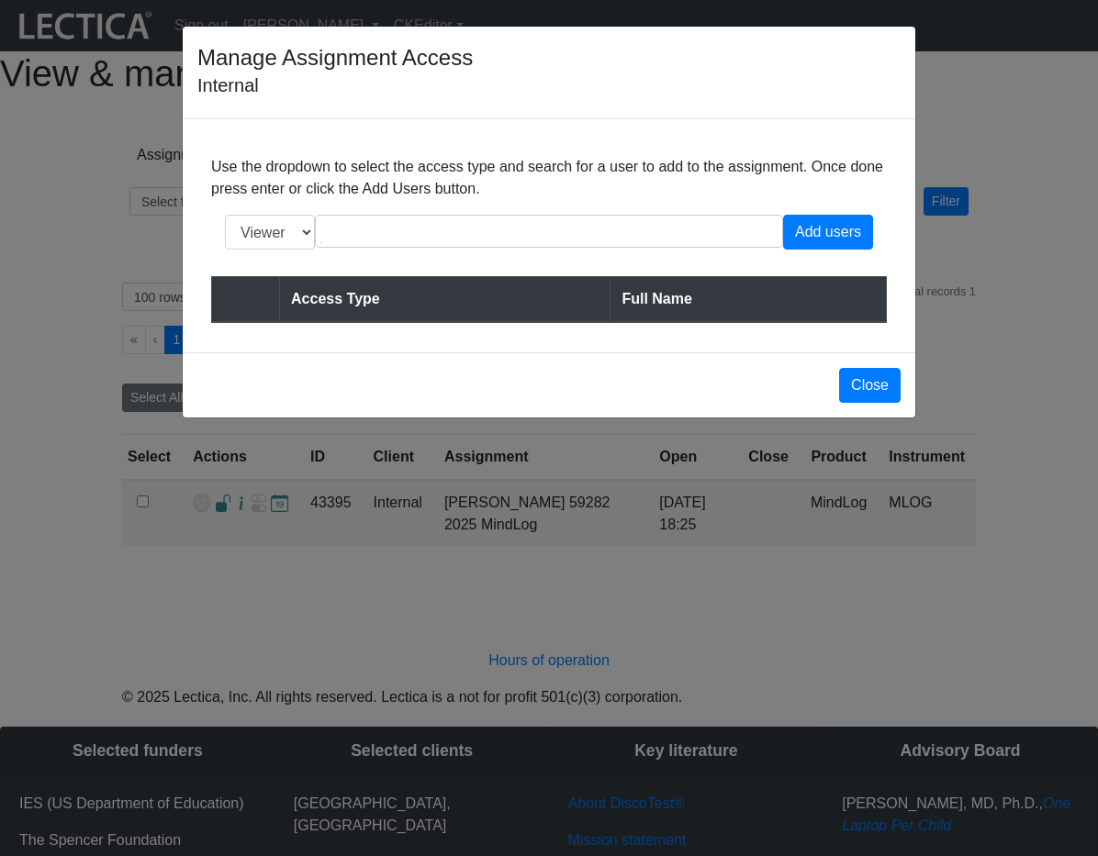
click at [80, 424] on div "Manage Assignment Access Internal Use the dropdown to select the access type an…" at bounding box center [549, 428] width 1098 height 856
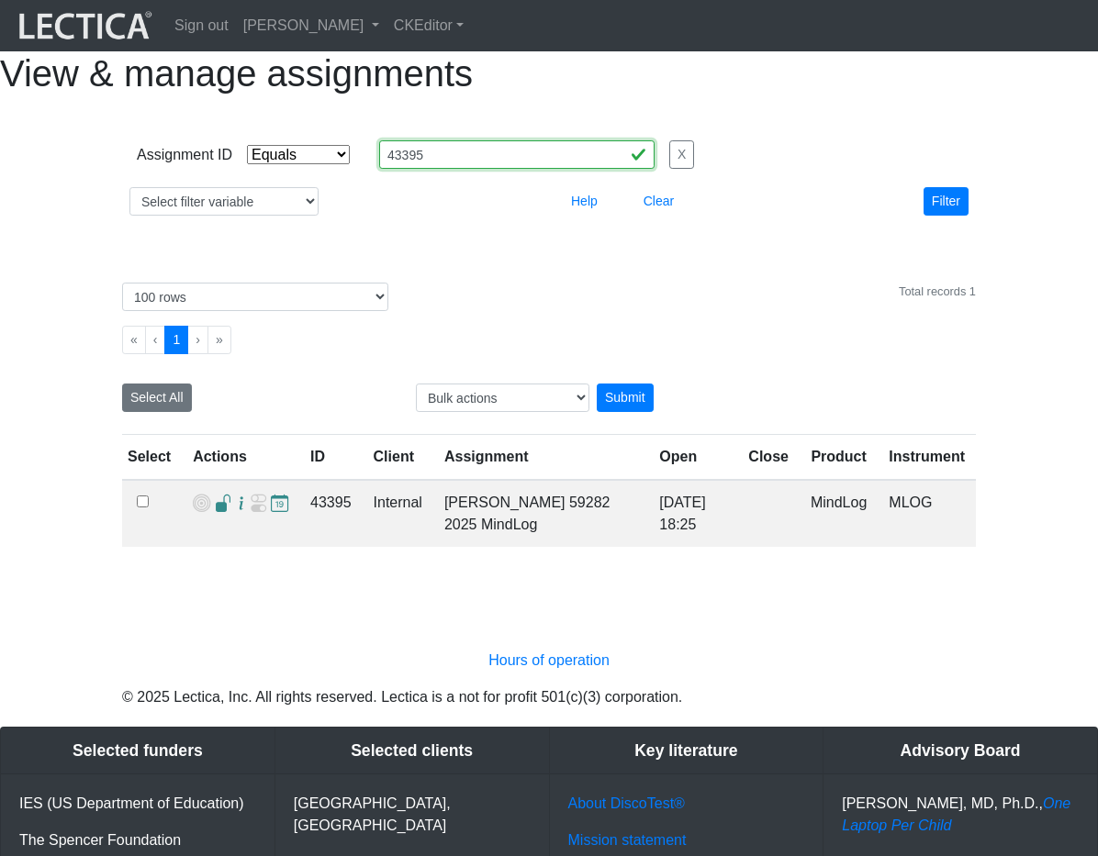
click at [512, 169] on input "43395" at bounding box center [516, 154] width 275 height 28
drag, startPoint x: 512, startPoint y: 202, endPoint x: 515, endPoint y: 216, distance: 14.0
click at [512, 169] on input "43395" at bounding box center [516, 154] width 275 height 28
paste input "6"
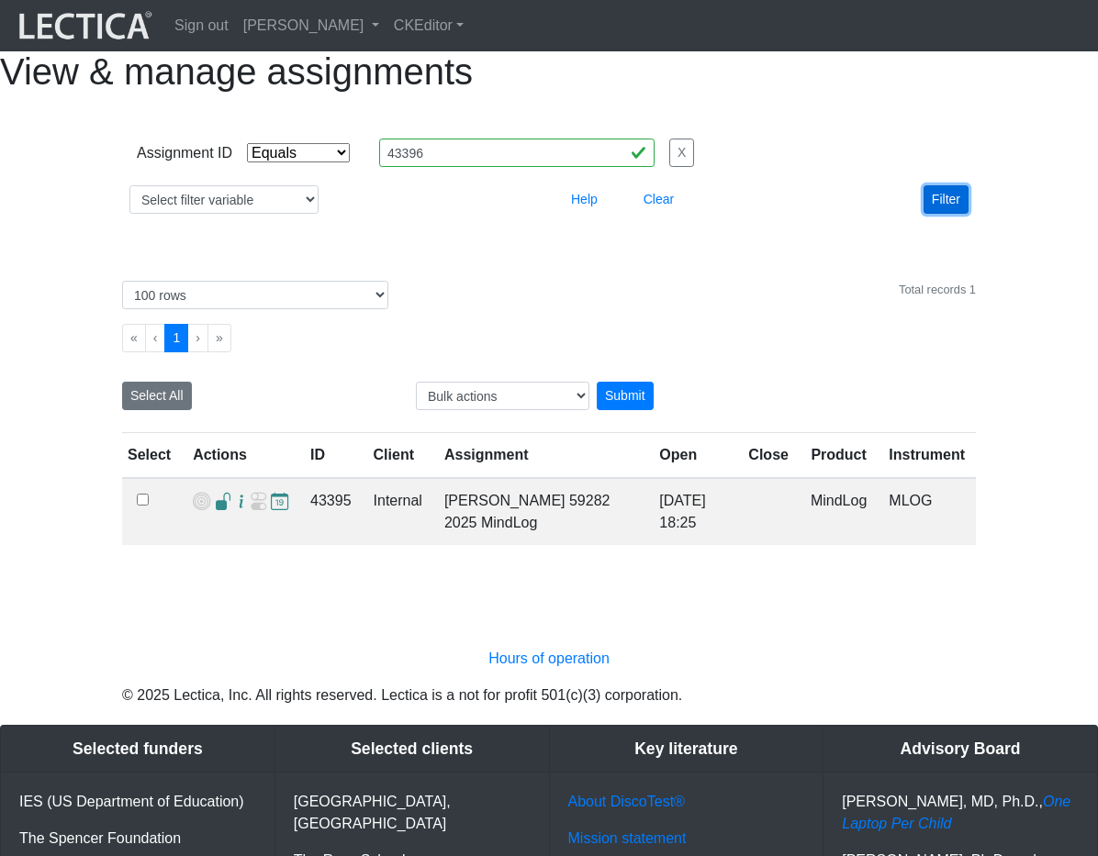
click at [955, 214] on button "Filter" at bounding box center [945, 199] width 45 height 28
click at [220, 512] on span at bounding box center [223, 502] width 17 height 19
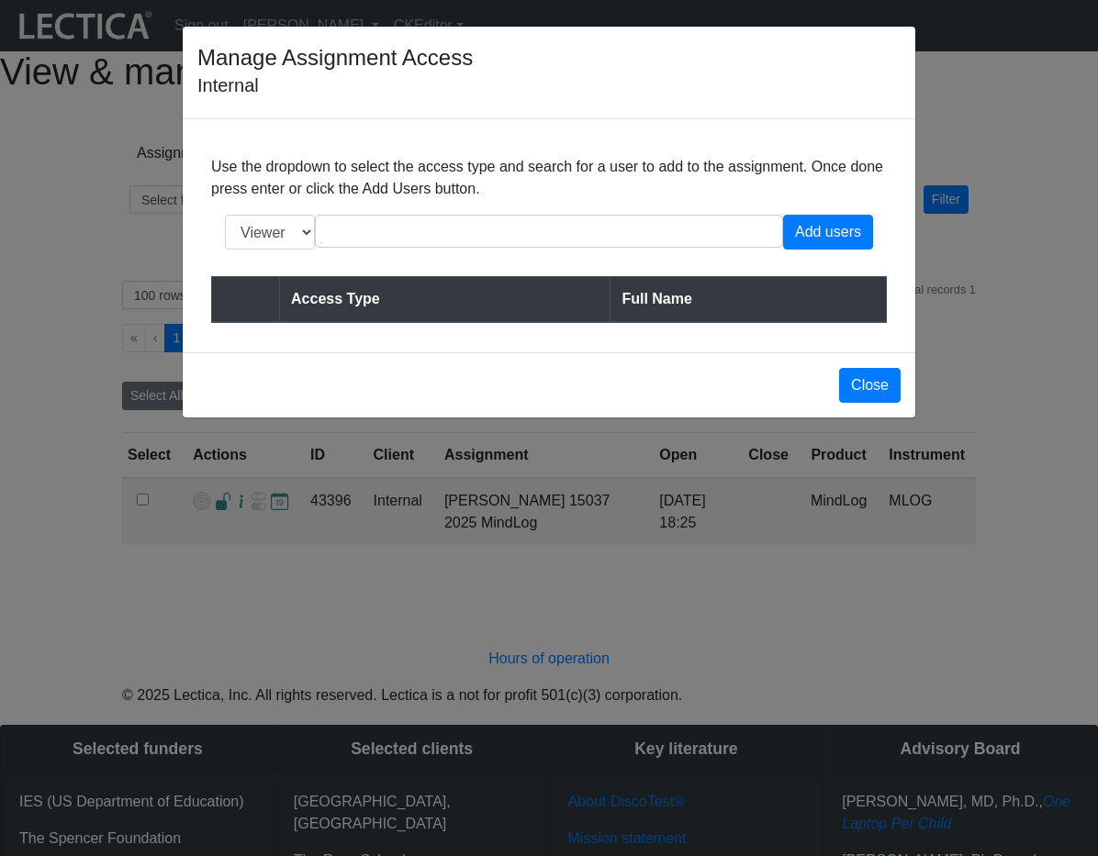
click at [113, 396] on div "Manage Assignment Access Internal Use the dropdown to select the access type an…" at bounding box center [549, 428] width 1098 height 856
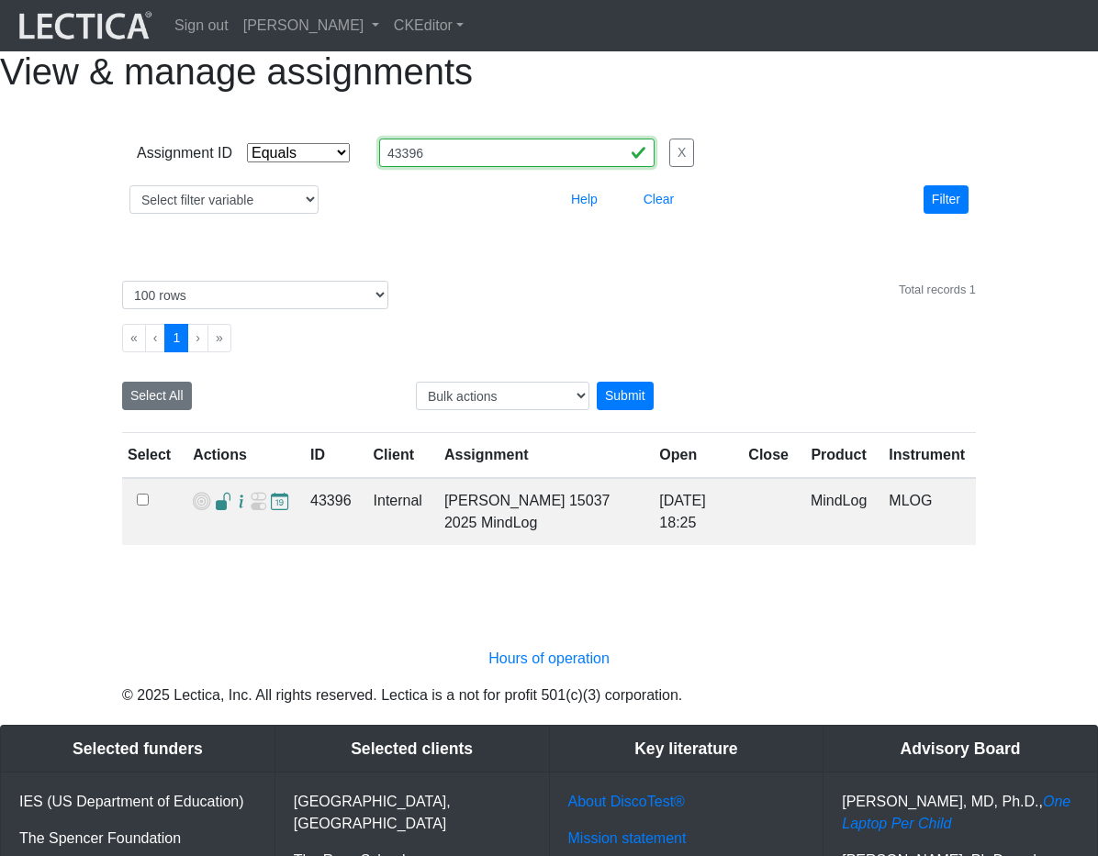
click at [492, 167] on input "43396" at bounding box center [516, 153] width 275 height 28
paste input "7"
click at [948, 214] on button "Filter" at bounding box center [945, 199] width 45 height 28
click at [218, 512] on span at bounding box center [223, 502] width 17 height 19
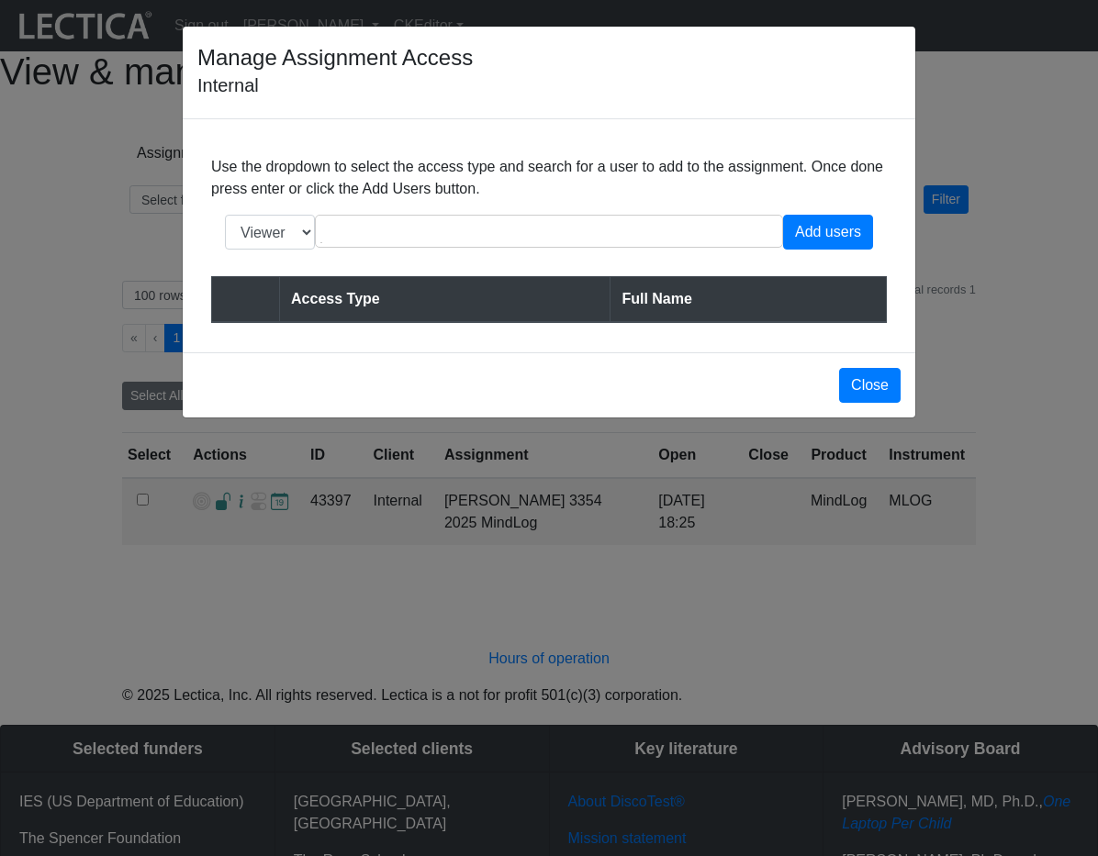
click at [125, 329] on div "Manage Assignment Access Internal Use the dropdown to select the access type an…" at bounding box center [549, 428] width 1098 height 856
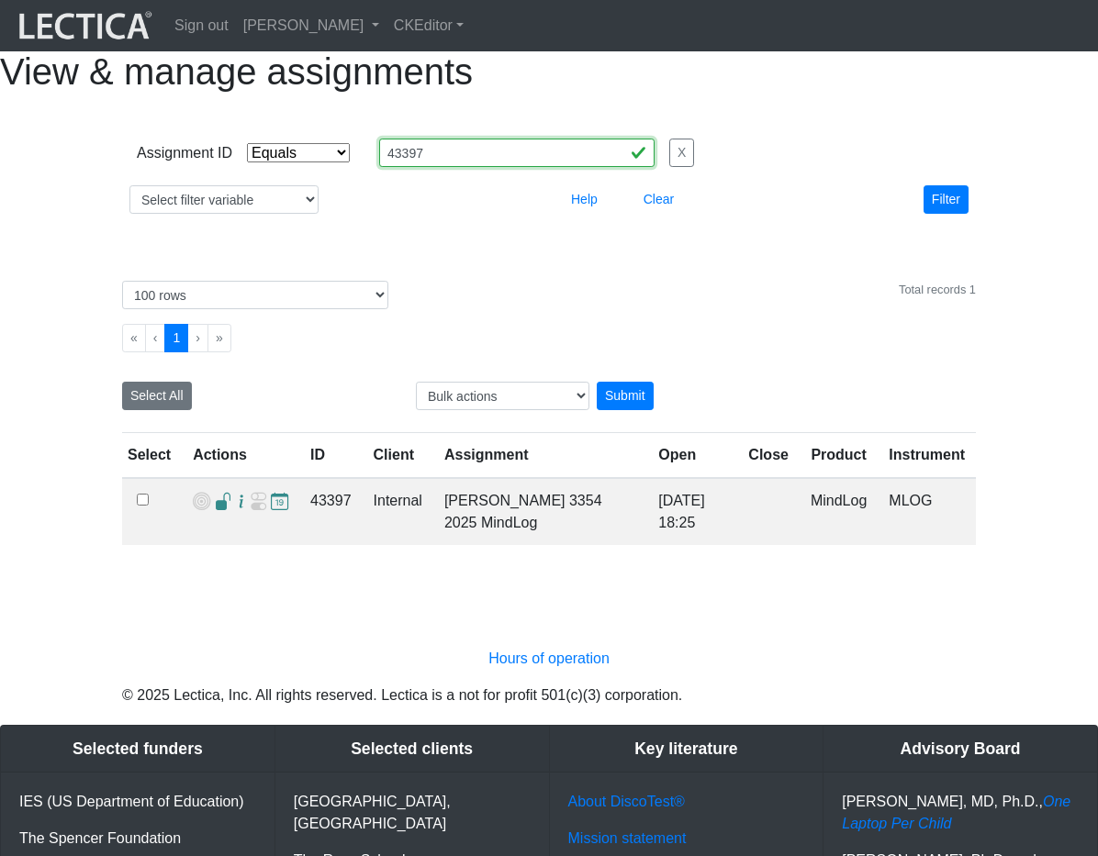
click at [492, 167] on input "43397" at bounding box center [516, 153] width 275 height 28
paste input "8"
type input "43398"
click at [940, 214] on button "Filter" at bounding box center [945, 199] width 45 height 28
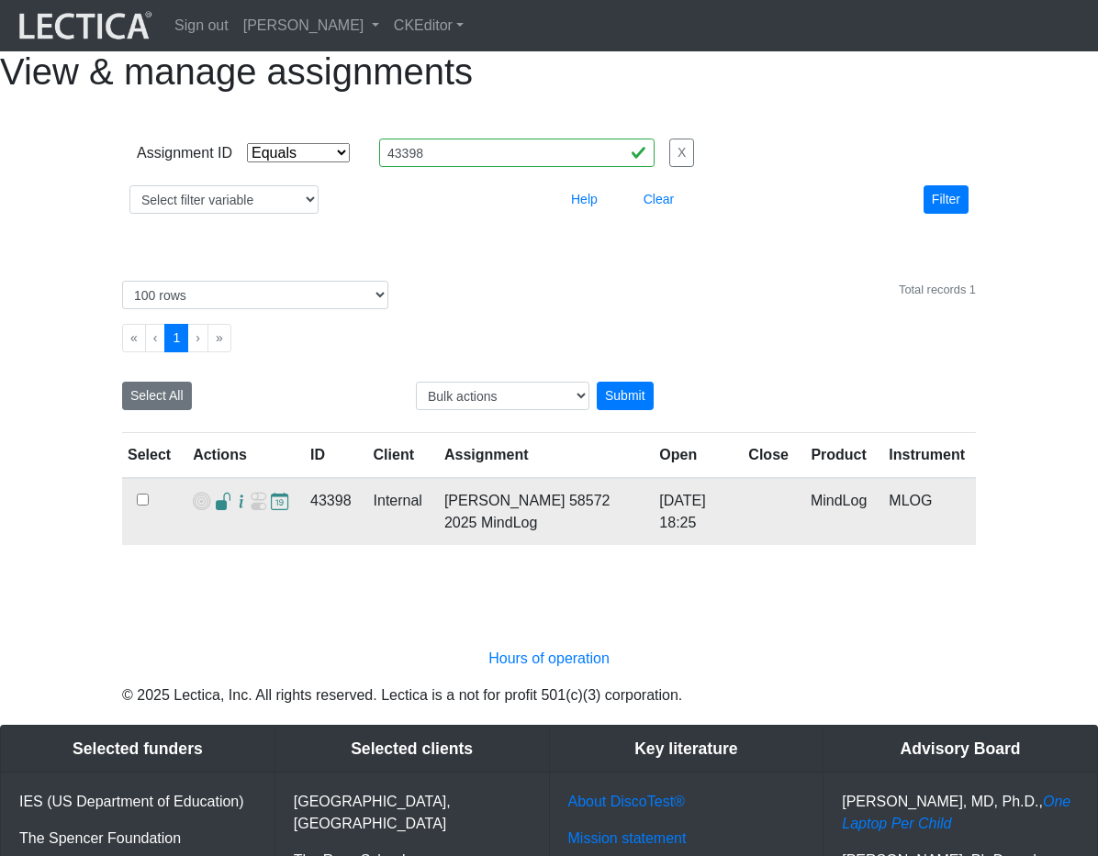
click at [221, 512] on span at bounding box center [223, 502] width 17 height 19
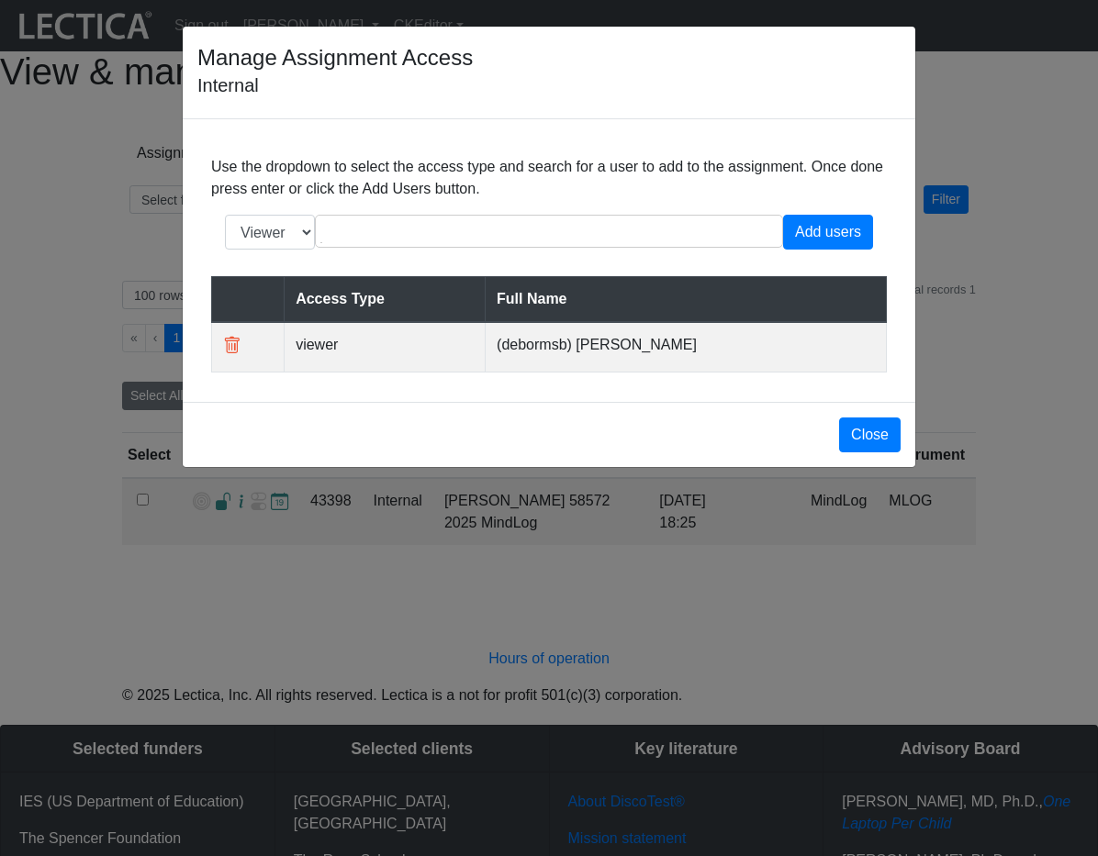
click at [288, 612] on div "Manage Assignment Access Internal Use the dropdown to select the access type an…" at bounding box center [549, 428] width 1098 height 856
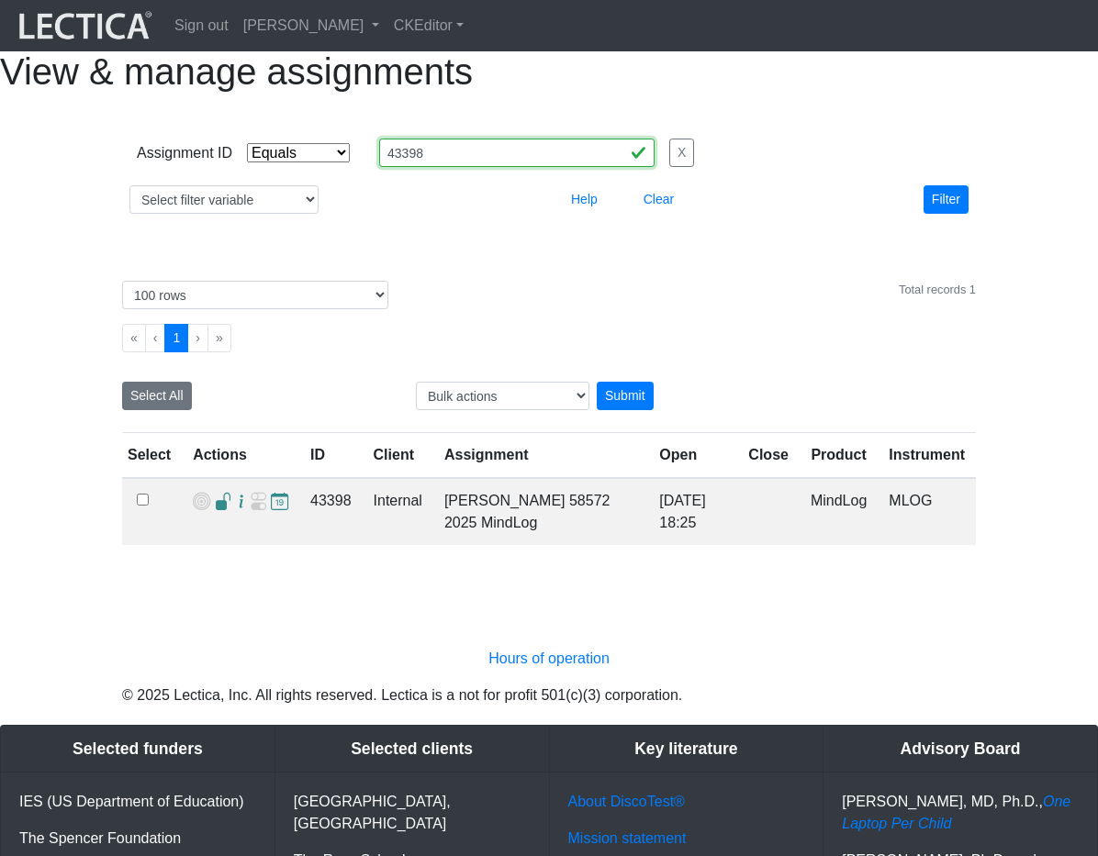
click at [445, 167] on input "43398" at bounding box center [516, 153] width 275 height 28
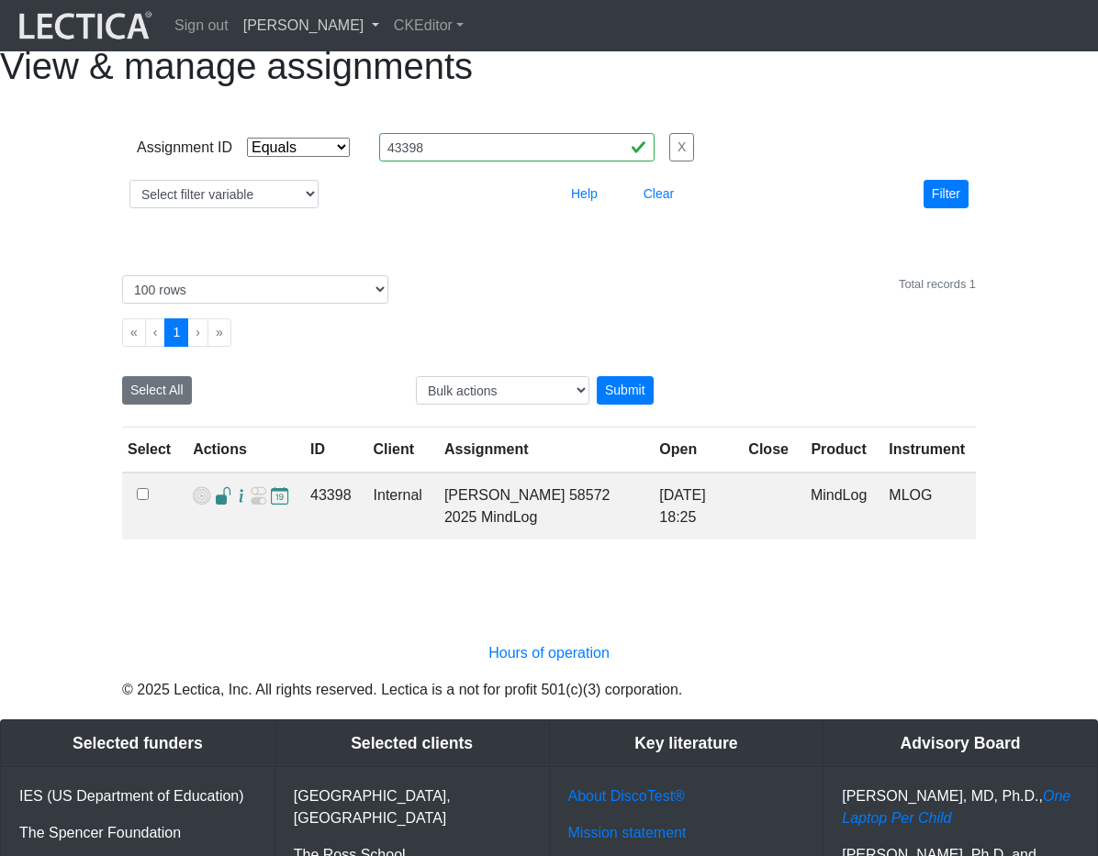
click at [380, 28] on link "[PERSON_NAME]" at bounding box center [311, 25] width 151 height 37
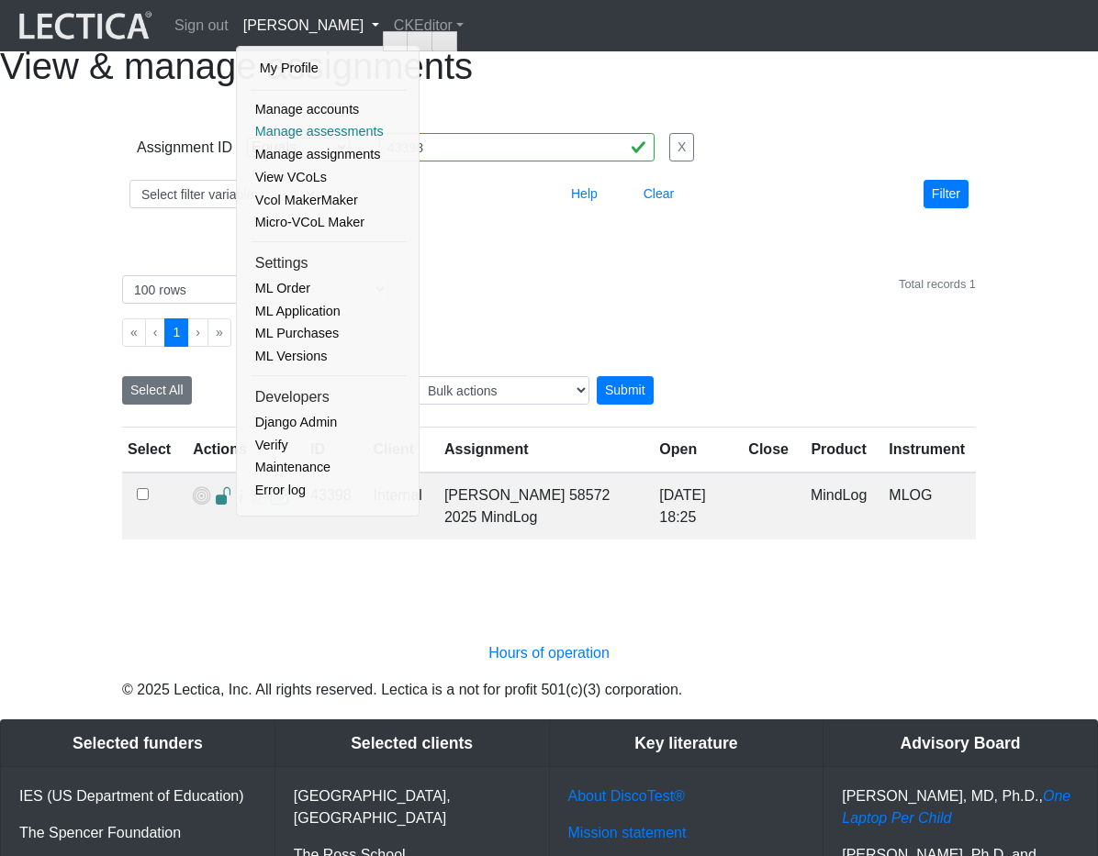
click at [329, 137] on link "Manage assessments" at bounding box center [329, 131] width 156 height 23
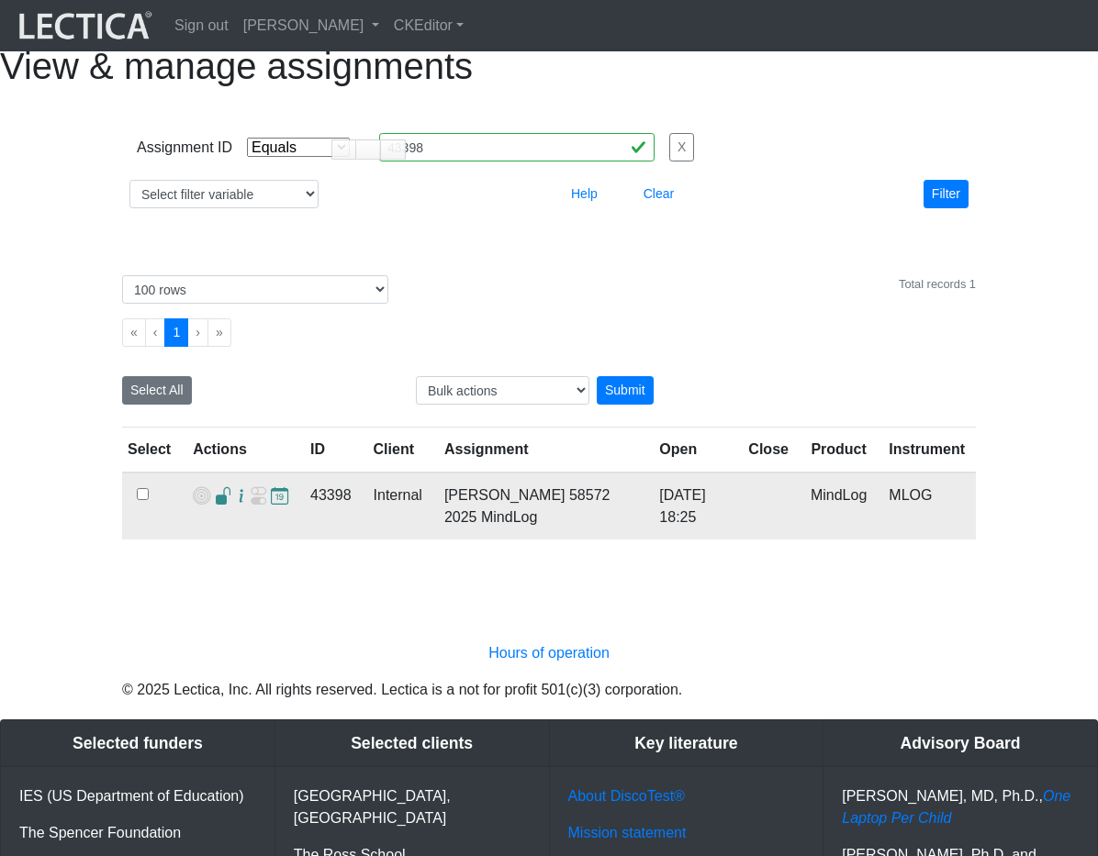
click at [575, 540] on td "Nicholas Maisano 58572 2025 MindLog" at bounding box center [540, 506] width 215 height 67
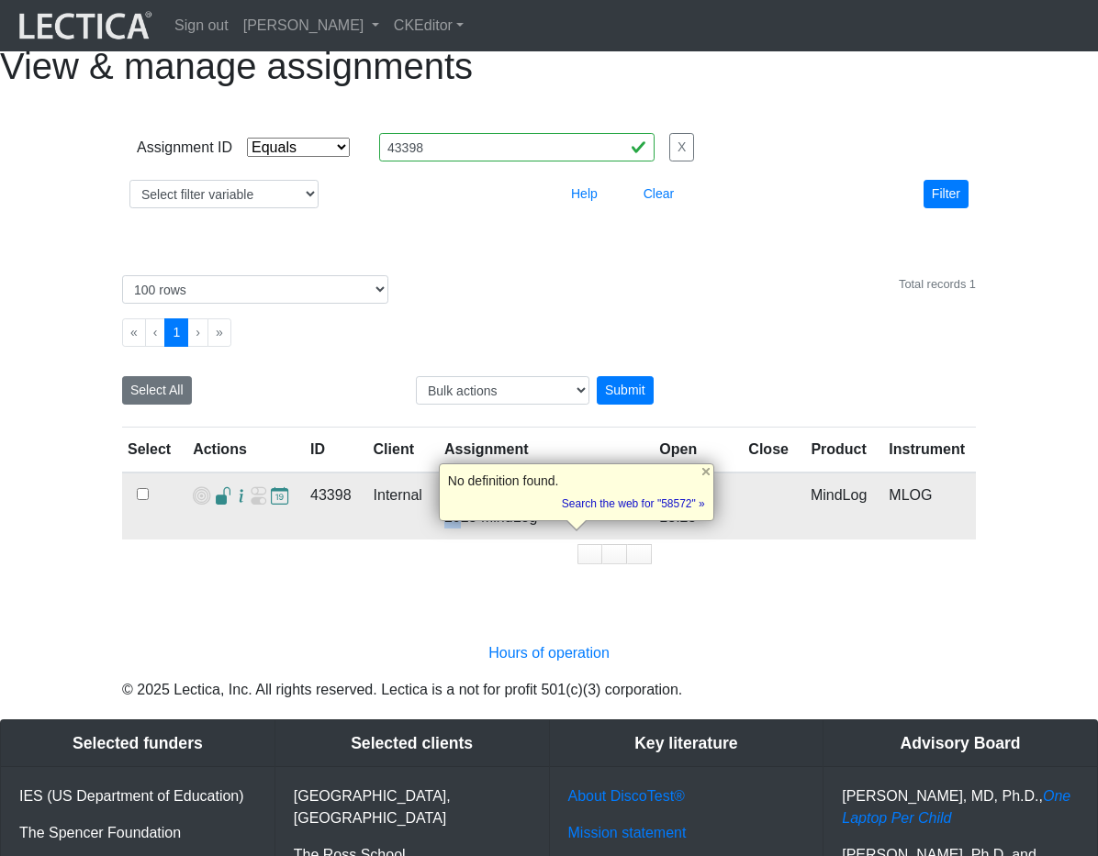
copy td "58572"
drag, startPoint x: 516, startPoint y: 570, endPoint x: 344, endPoint y: 567, distance: 171.6
click at [516, 540] on td "Nicholas Maisano 58572 2025 MindLog" at bounding box center [540, 506] width 215 height 67
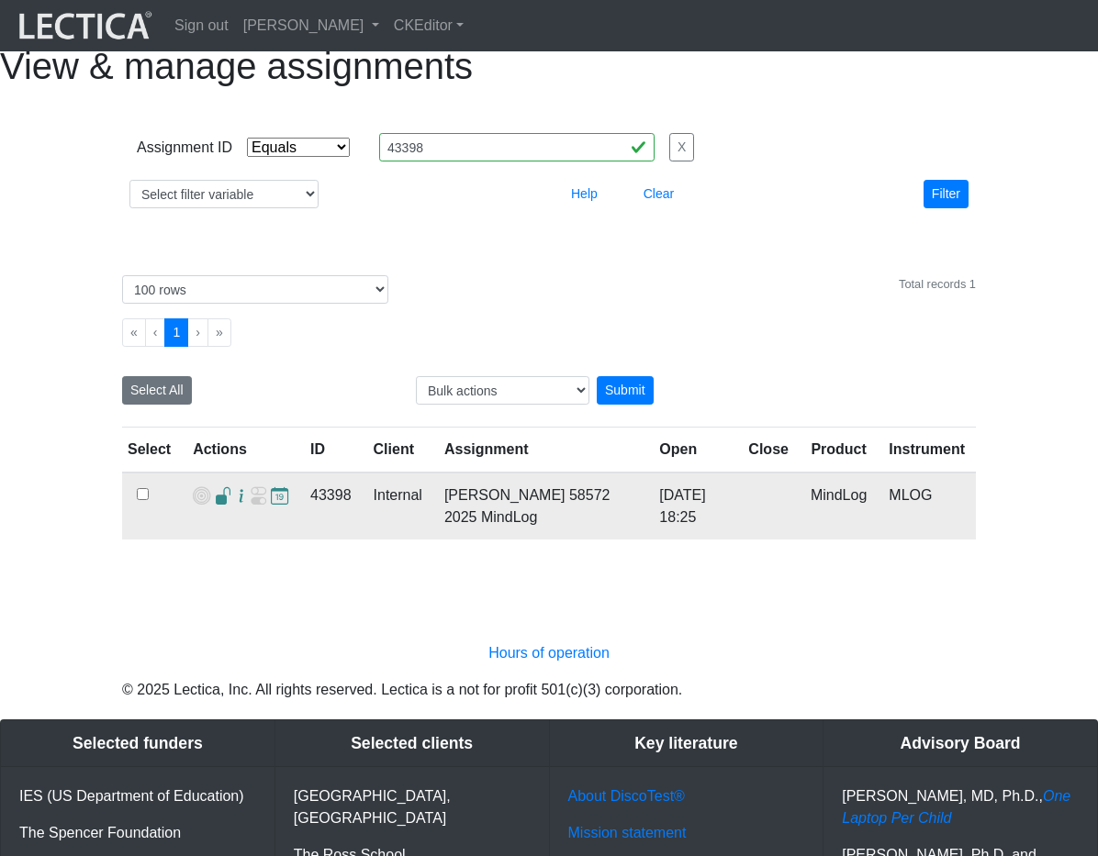
click at [215, 507] on span at bounding box center [223, 496] width 17 height 19
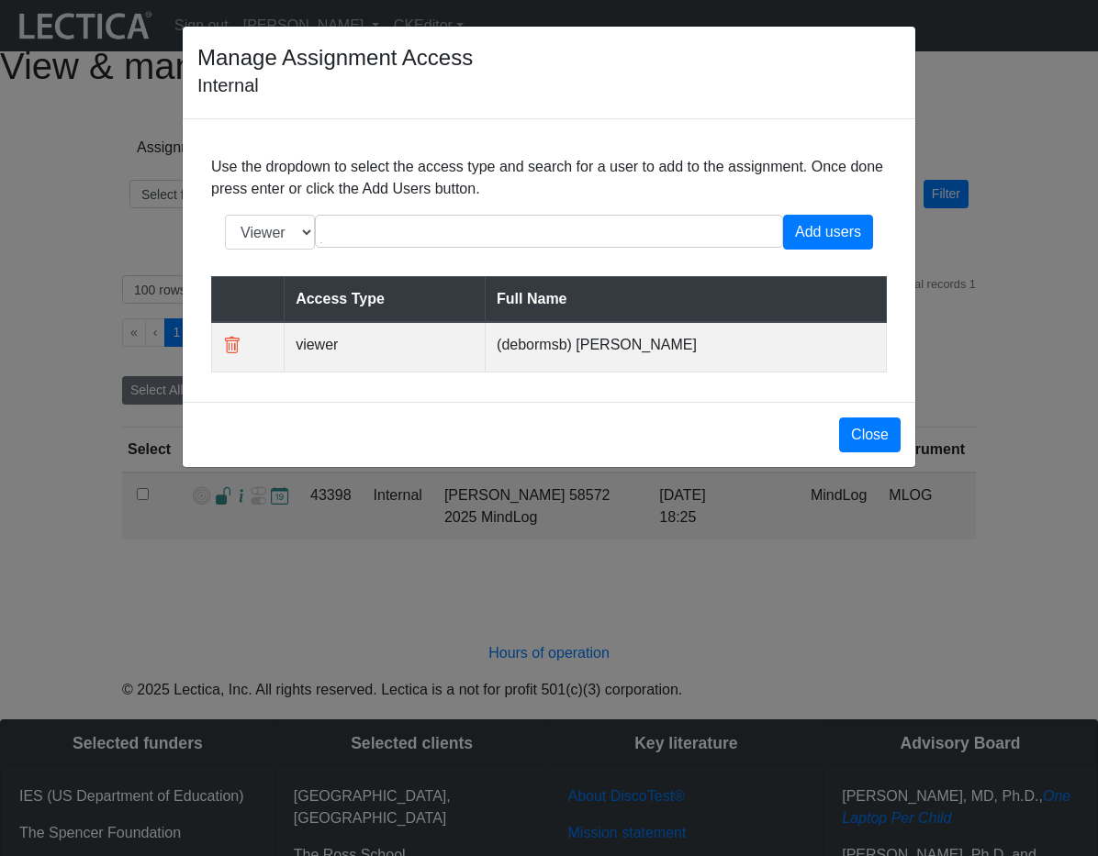
click at [541, 364] on td "(debormsb) Debbie Ormsby" at bounding box center [685, 347] width 401 height 50
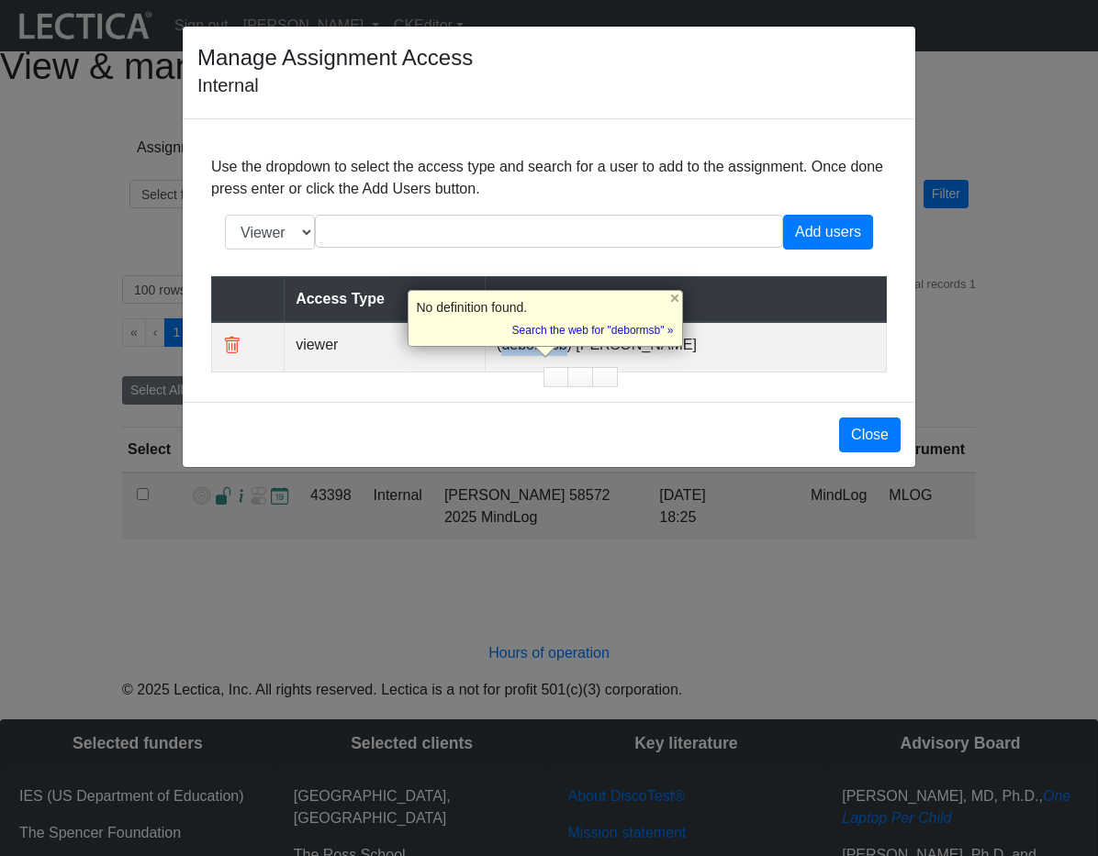
copy td "debormsb"
click at [978, 62] on div "Manage Assignment Access Internal Use the dropdown to select the access type an…" at bounding box center [549, 428] width 1098 height 856
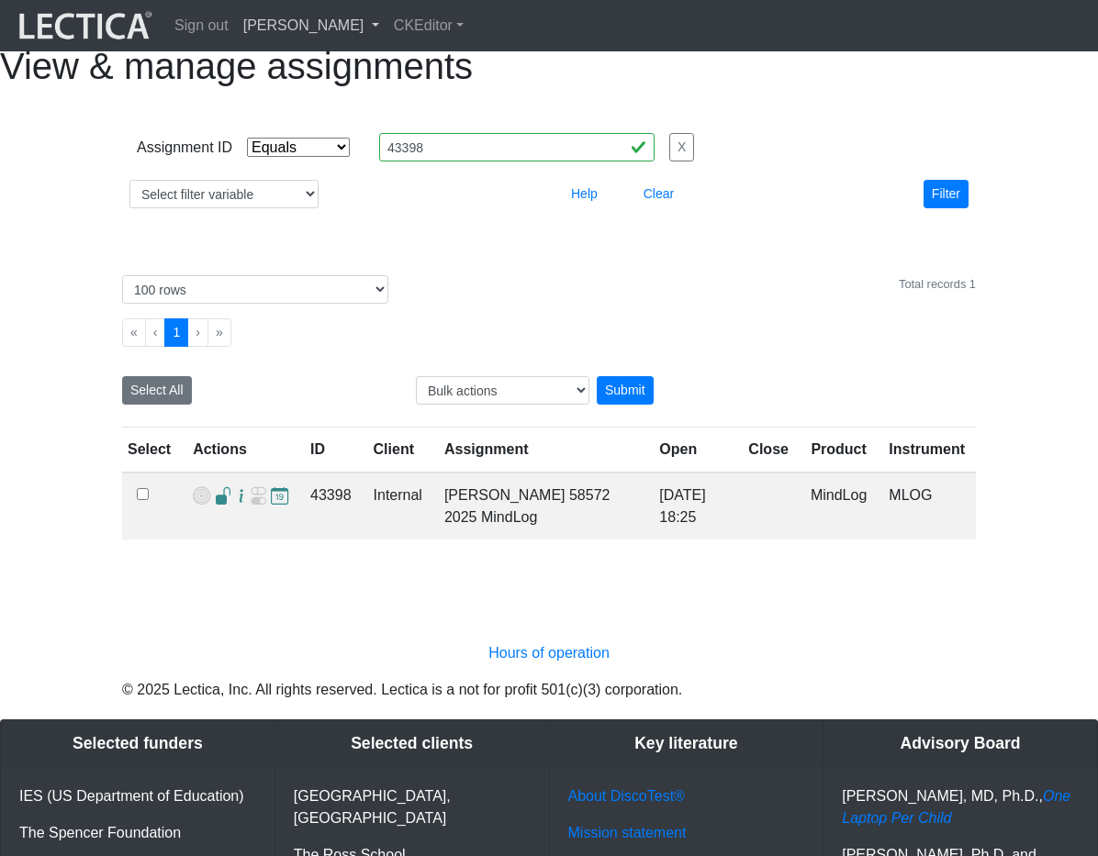
click at [385, 35] on link "[PERSON_NAME]" at bounding box center [311, 25] width 151 height 37
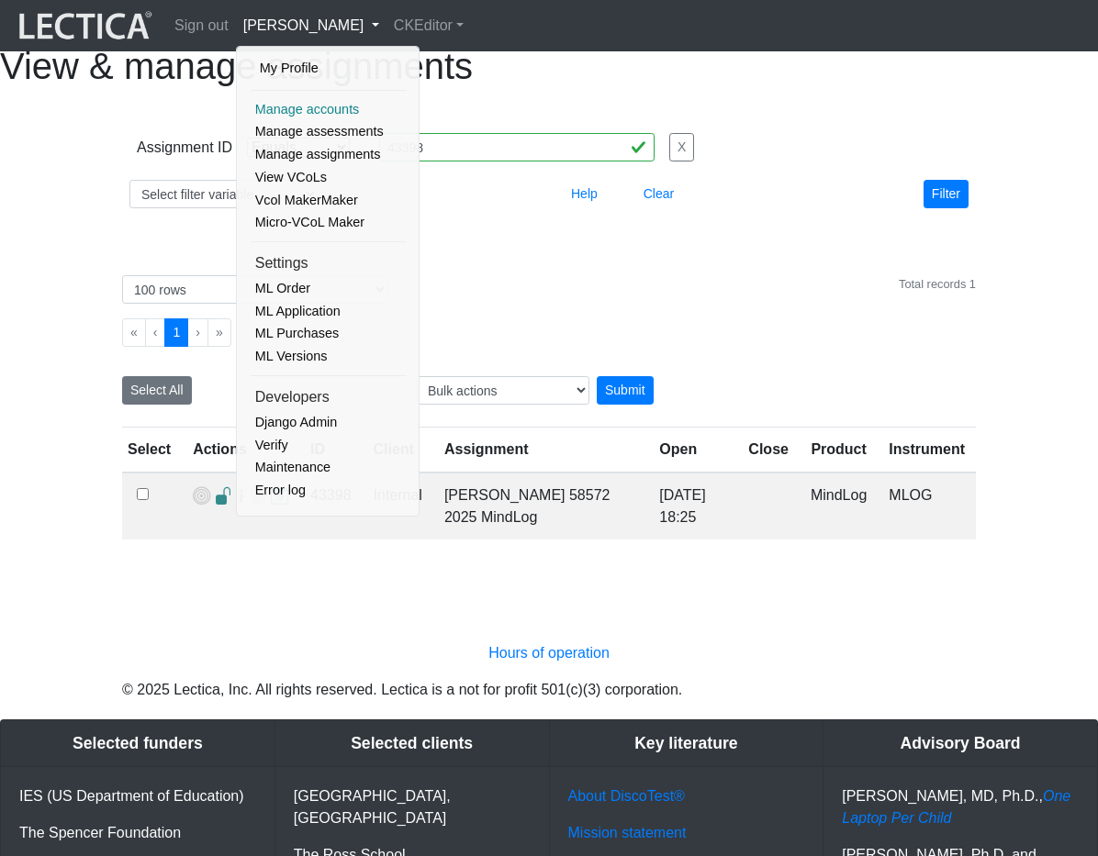
click at [334, 103] on link "Manage accounts" at bounding box center [329, 109] width 156 height 23
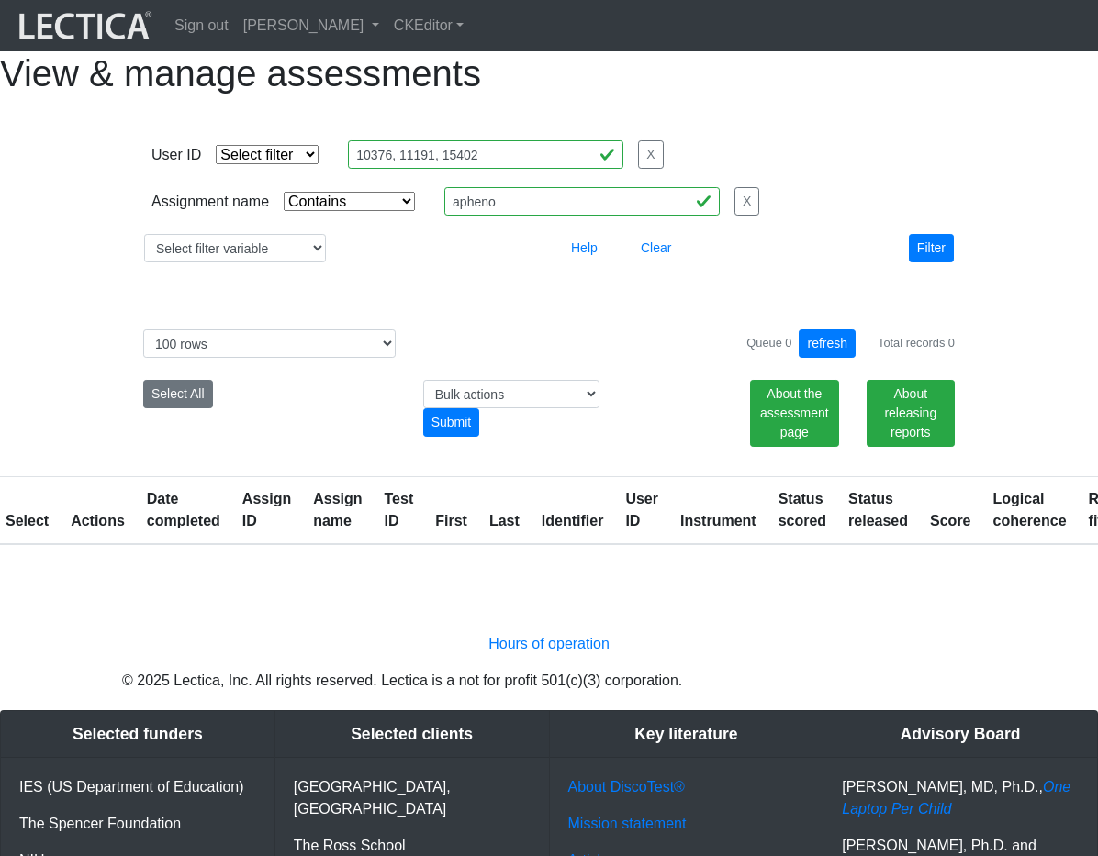
select select "icontains"
select select "100"
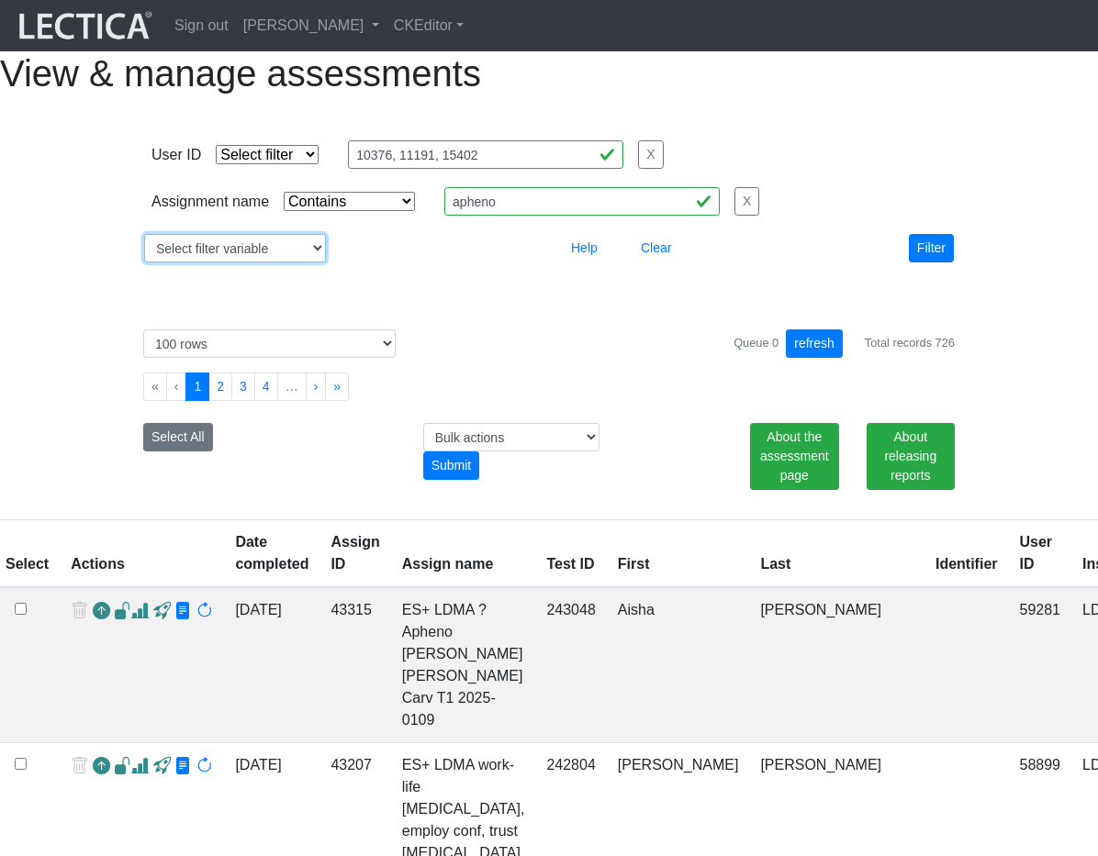
click at [268, 262] on select "Select filter variable Assignment name Assignment ID Clarity persuasive Clarity…" at bounding box center [235, 248] width 182 height 28
select select "assignment__id"
click at [144, 262] on select "Select filter variable Assignment name Assignment ID Clarity persuasive Clarity…" at bounding box center [235, 248] width 182 height 28
select select
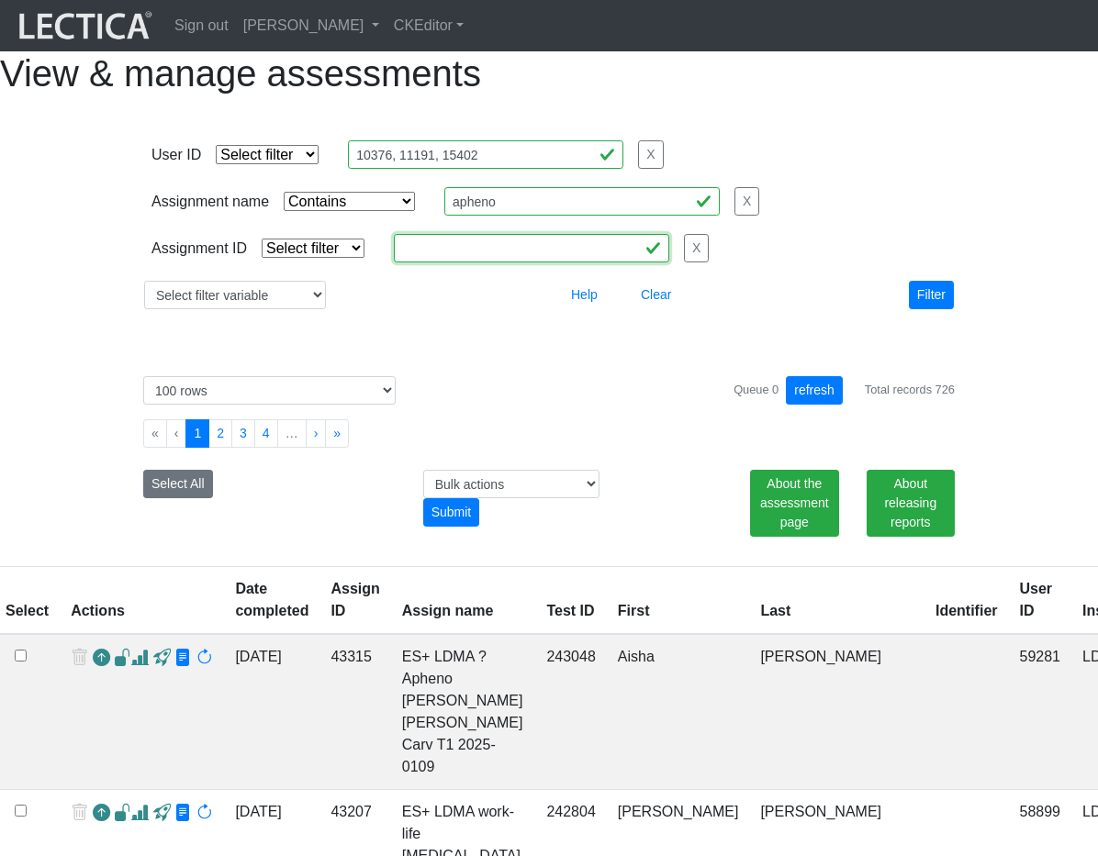
click at [452, 262] on input "text" at bounding box center [531, 248] width 275 height 28
paste input "43398"
type input "43398"
click at [331, 262] on div "Assignment ID Select filter Equals List Contains Greater than Less than Search …" at bounding box center [429, 248] width 557 height 28
click at [335, 258] on select "Select filter Equals List Contains Greater than Less than" at bounding box center [313, 248] width 103 height 19
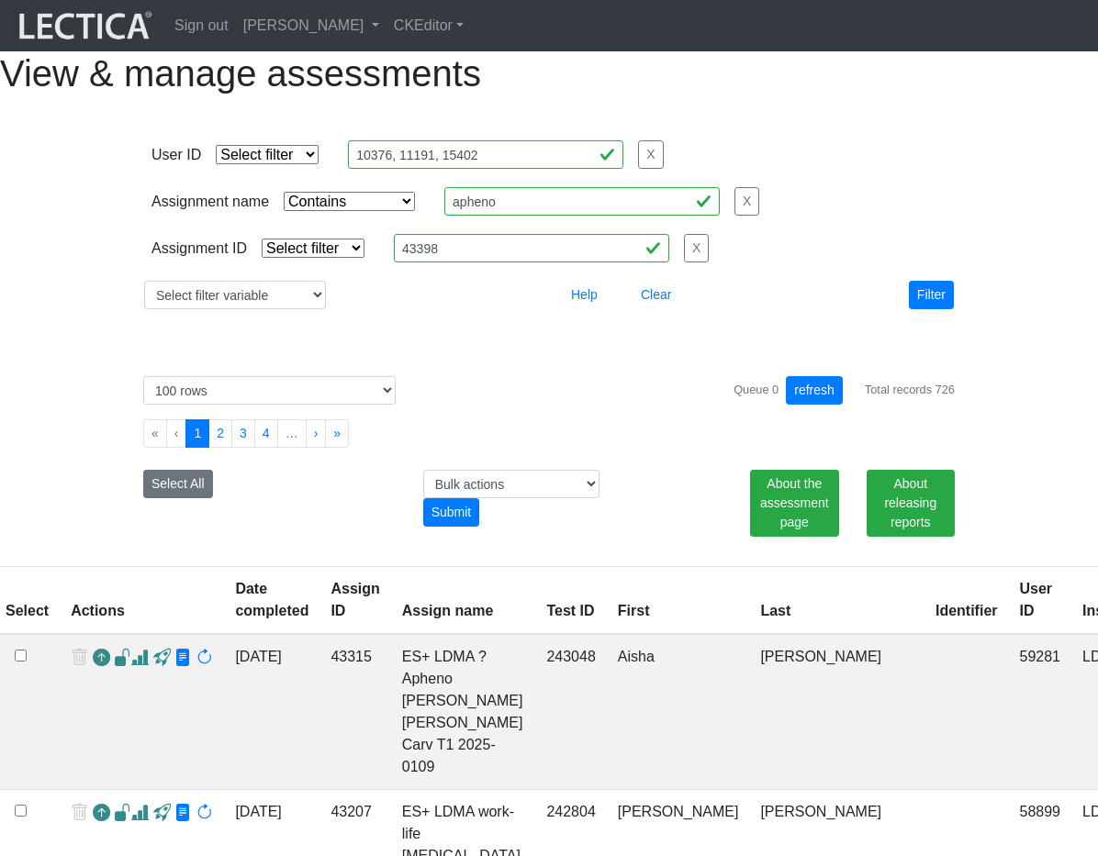
select select "equal"
click at [262, 258] on select "Select filter Equals List Contains Greater than Less than" at bounding box center [313, 248] width 103 height 19
click at [350, 211] on select "Select filter Equals Does not equal Contains Does not contain Starts with Ends …" at bounding box center [349, 201] width 131 height 19
select select
click at [284, 211] on select "Select filter Equals Does not equal Contains Does not contain Starts with Ends …" at bounding box center [349, 201] width 131 height 19
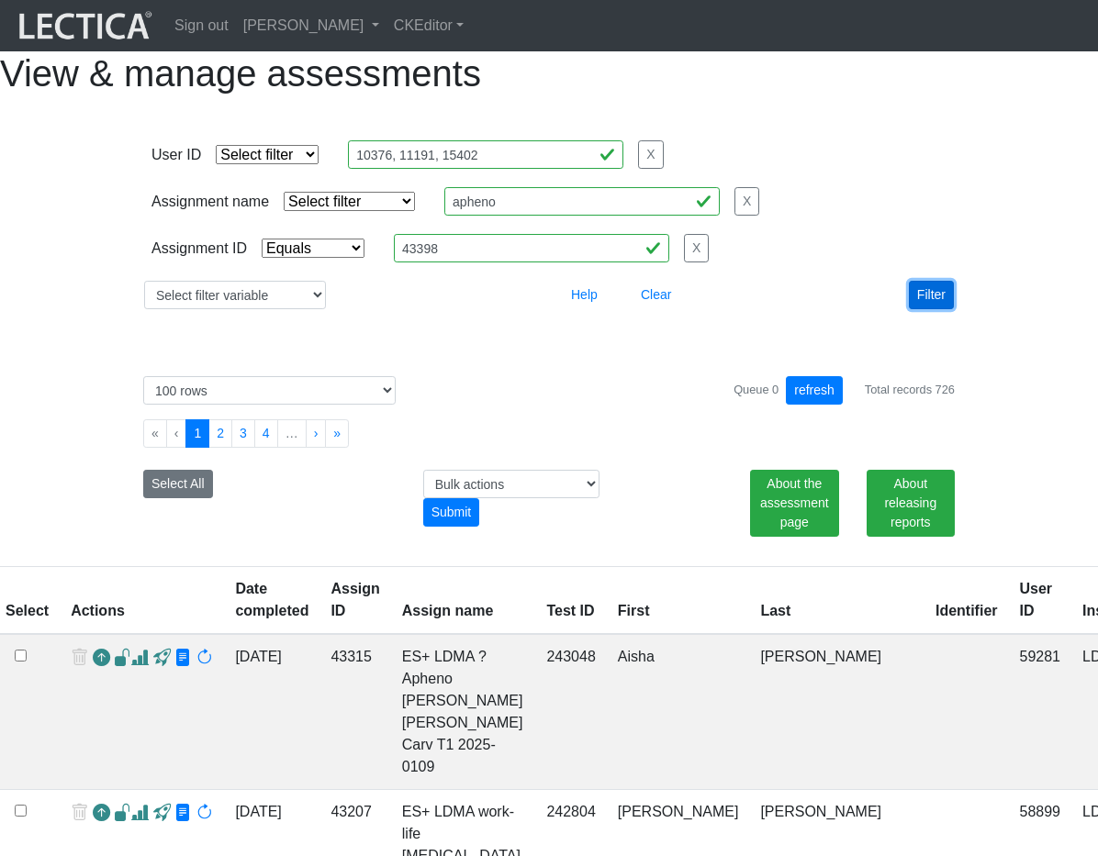
click at [937, 309] on button "Filter" at bounding box center [931, 295] width 45 height 28
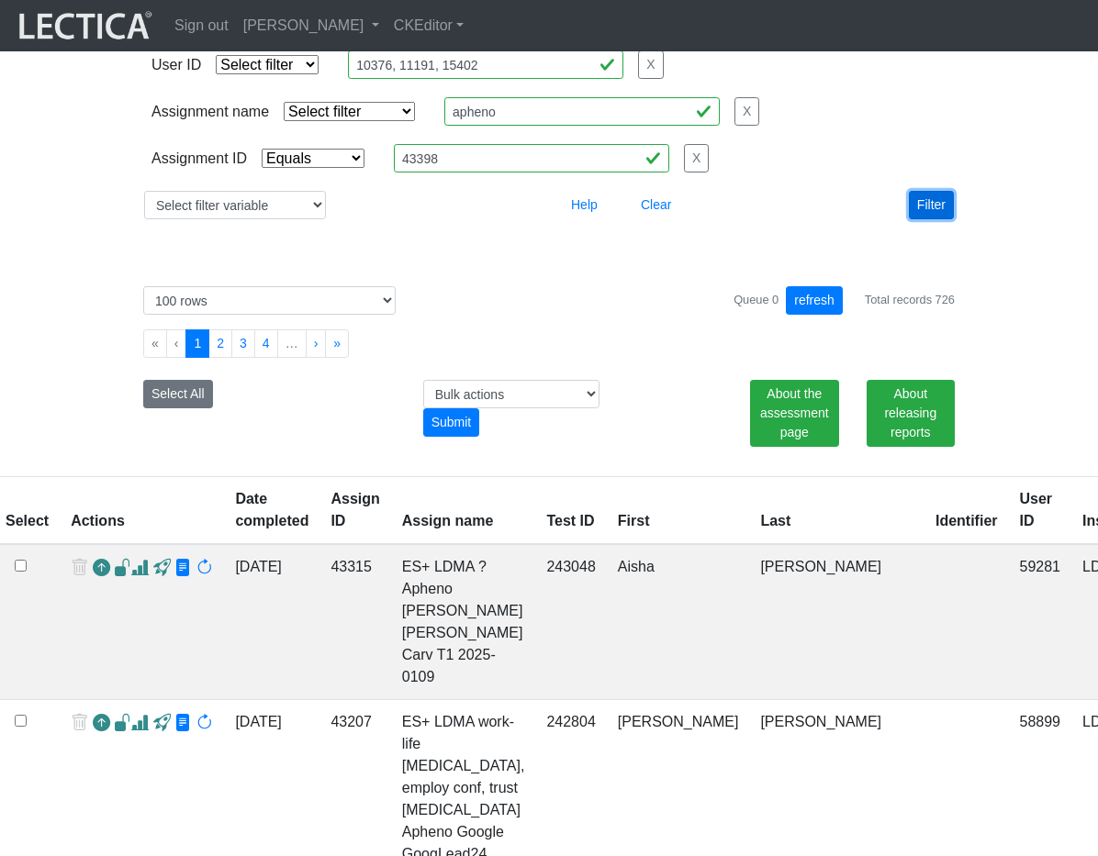
scroll to position [93, 0]
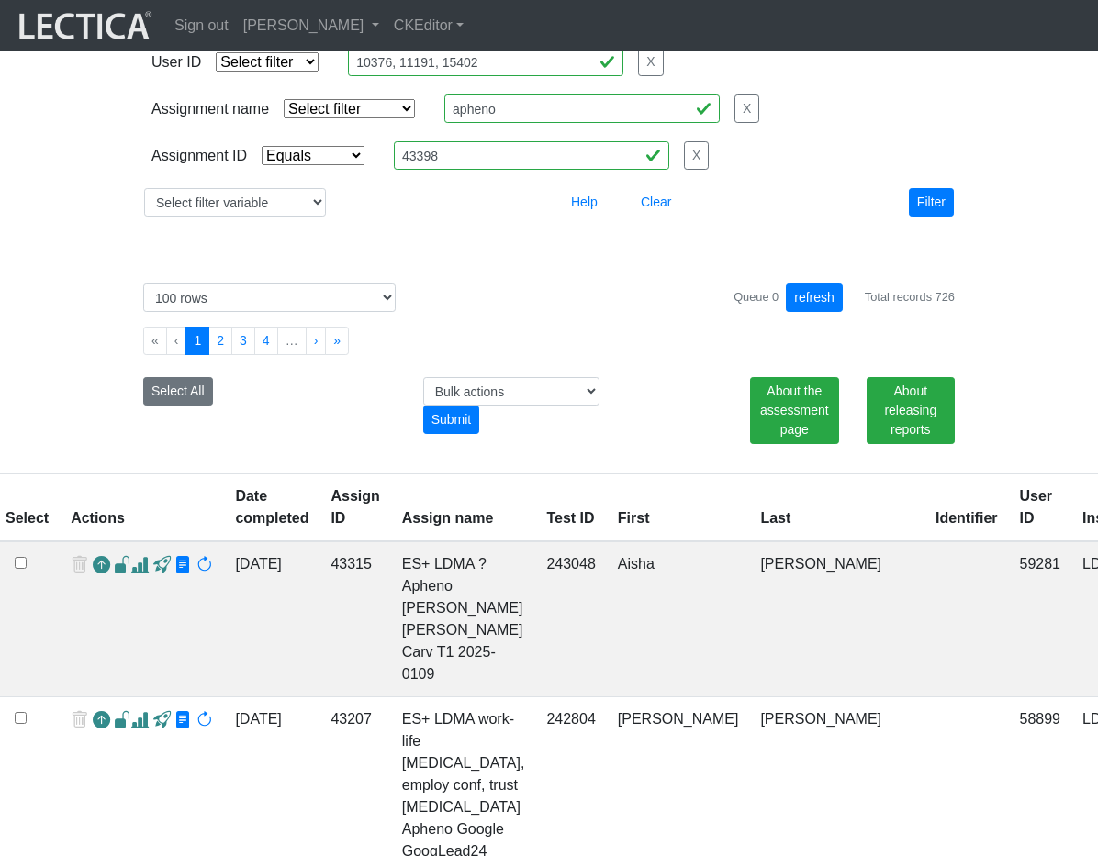
click at [611, 355] on ul "« ‹ 1 2 3 4 … › »" at bounding box center [548, 341] width 811 height 28
click at [890, 217] on div "Filter" at bounding box center [862, 202] width 209 height 28
click at [920, 217] on button "Filter" at bounding box center [931, 202] width 45 height 28
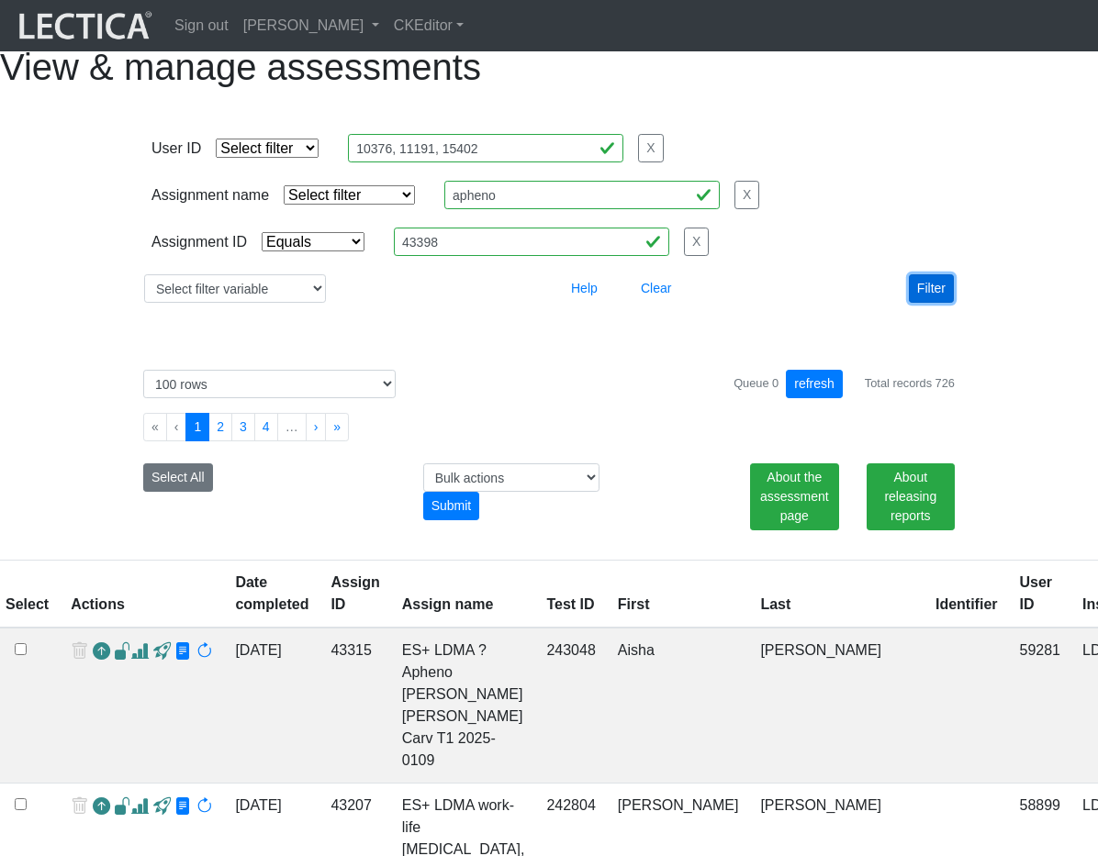
scroll to position [0, 0]
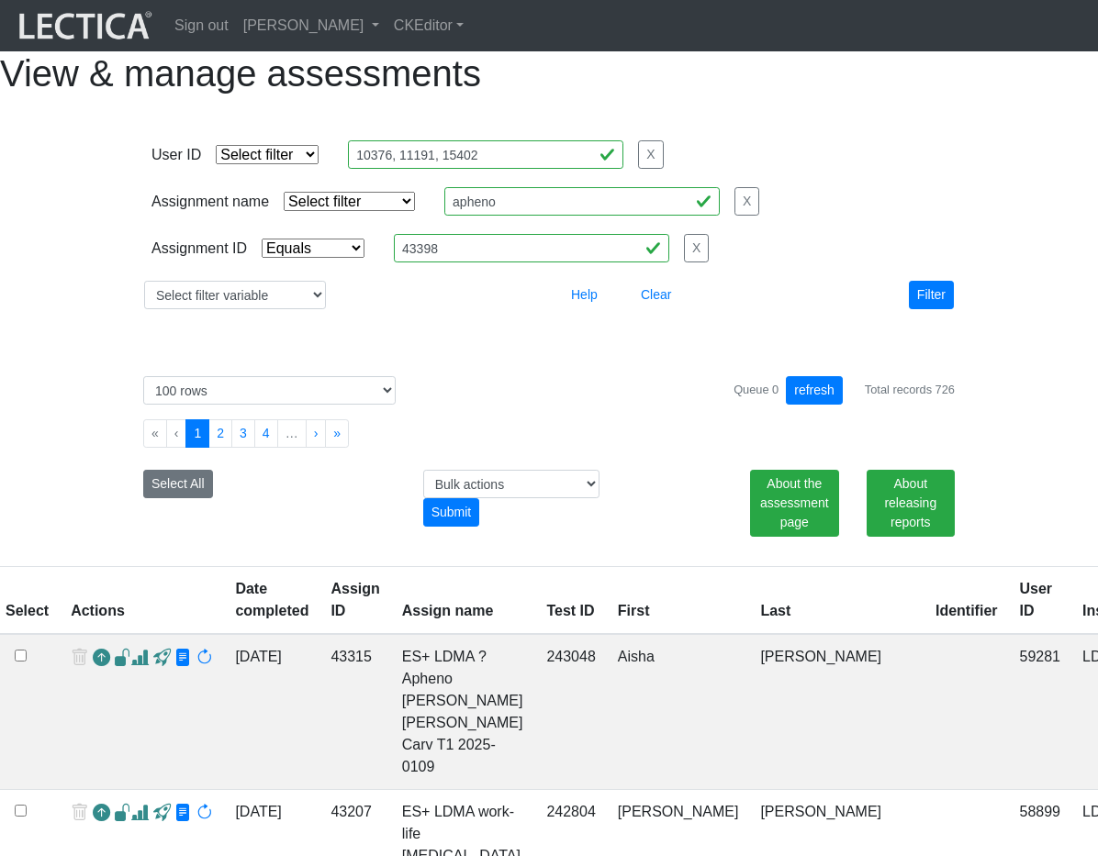
click at [571, 462] on div "Select # rows to display 10 rows 20 rows 50 rows 100 rows 200 rows 500 rows 100…" at bounding box center [548, 449] width 853 height 190
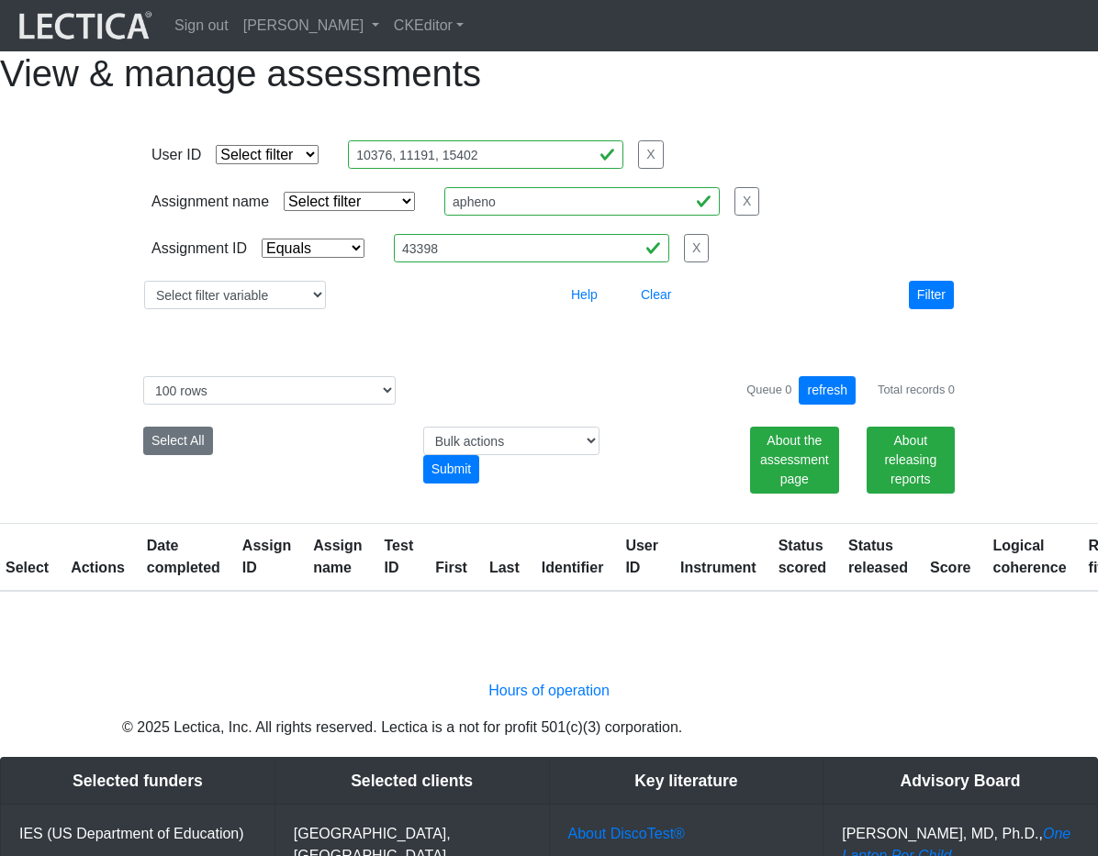
select select "equal"
select select "100"
click at [463, 340] on div "User ID Select filter Equals List Contains Greater than Less than Search string…" at bounding box center [548, 224] width 881 height 229
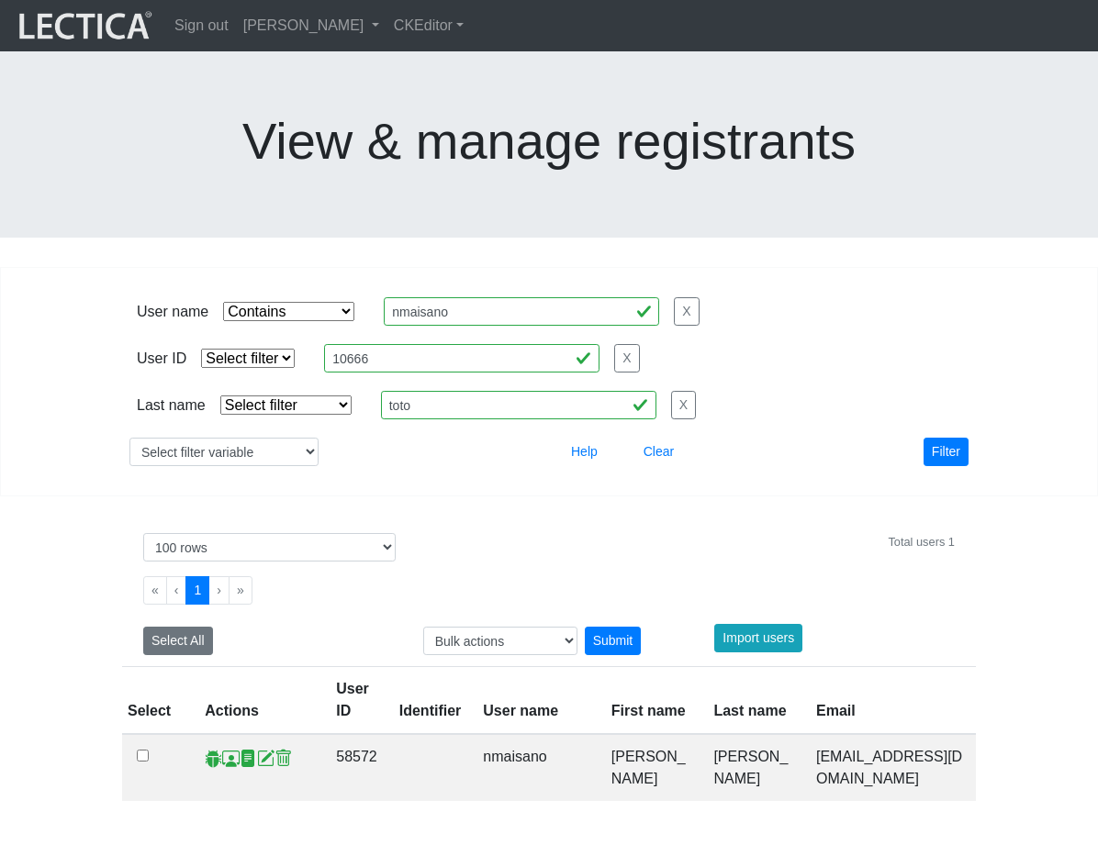
select select "icontains"
select select "100"
click at [507, 297] on input "nmaisano" at bounding box center [521, 311] width 275 height 28
paste input "debormsb"
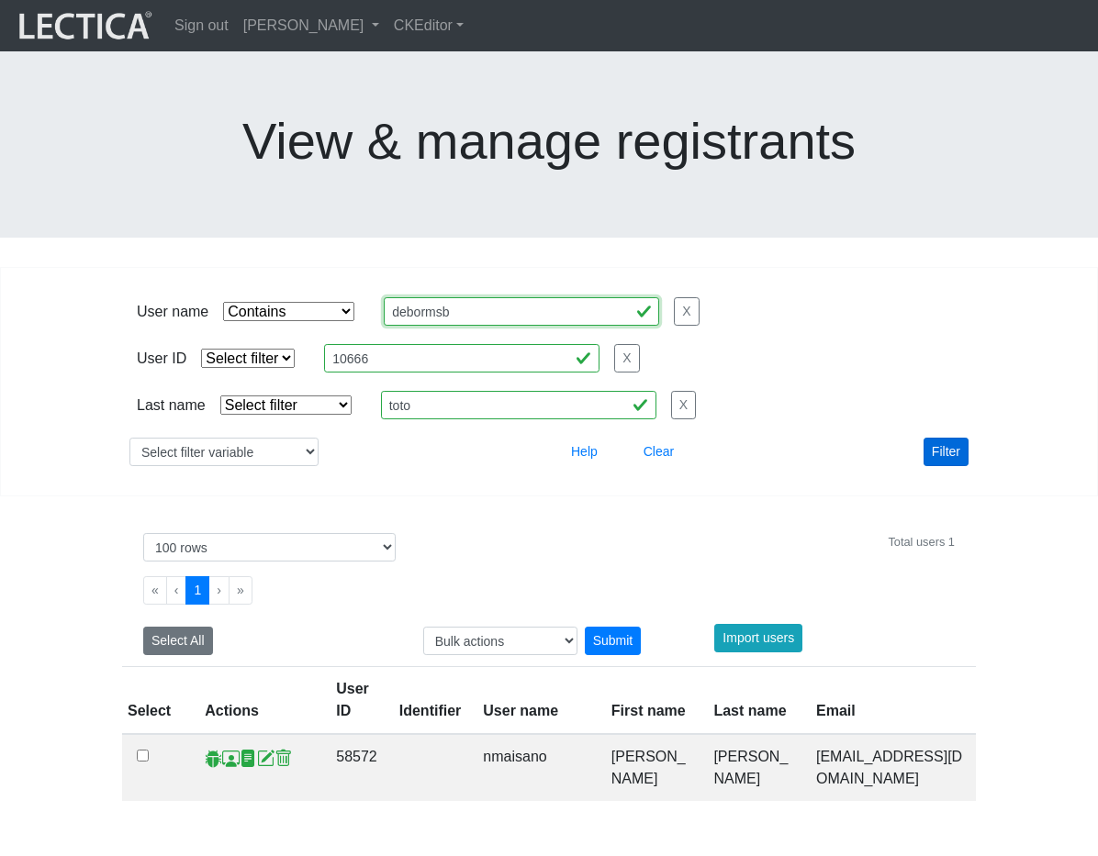
type input "debormsb"
click at [937, 438] on button "Filter" at bounding box center [945, 452] width 45 height 28
click at [224, 749] on span at bounding box center [230, 758] width 17 height 19
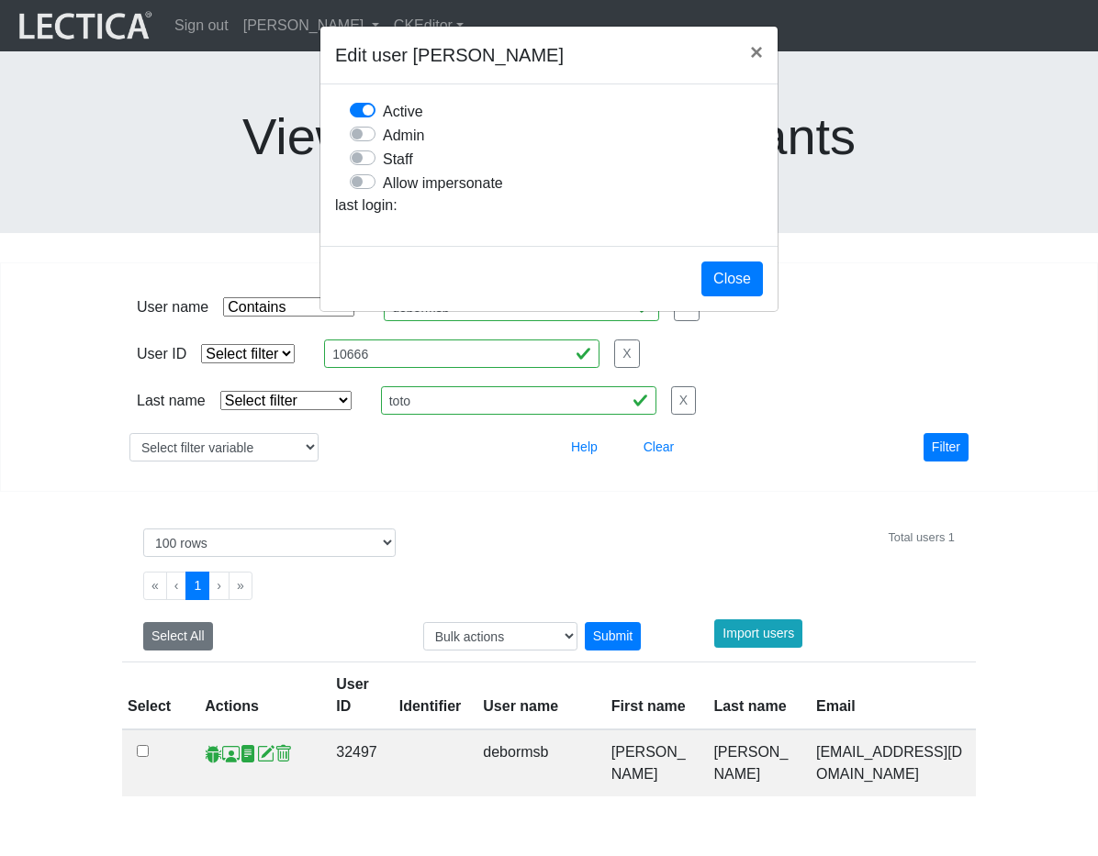
scroll to position [6, 0]
click at [383, 195] on label "Allow impersonate" at bounding box center [443, 183] width 120 height 24
click at [364, 189] on input "Allow impersonate" at bounding box center [357, 180] width 15 height 18
checkbox input "true"
click at [723, 296] on button "Close" at bounding box center [731, 279] width 61 height 35
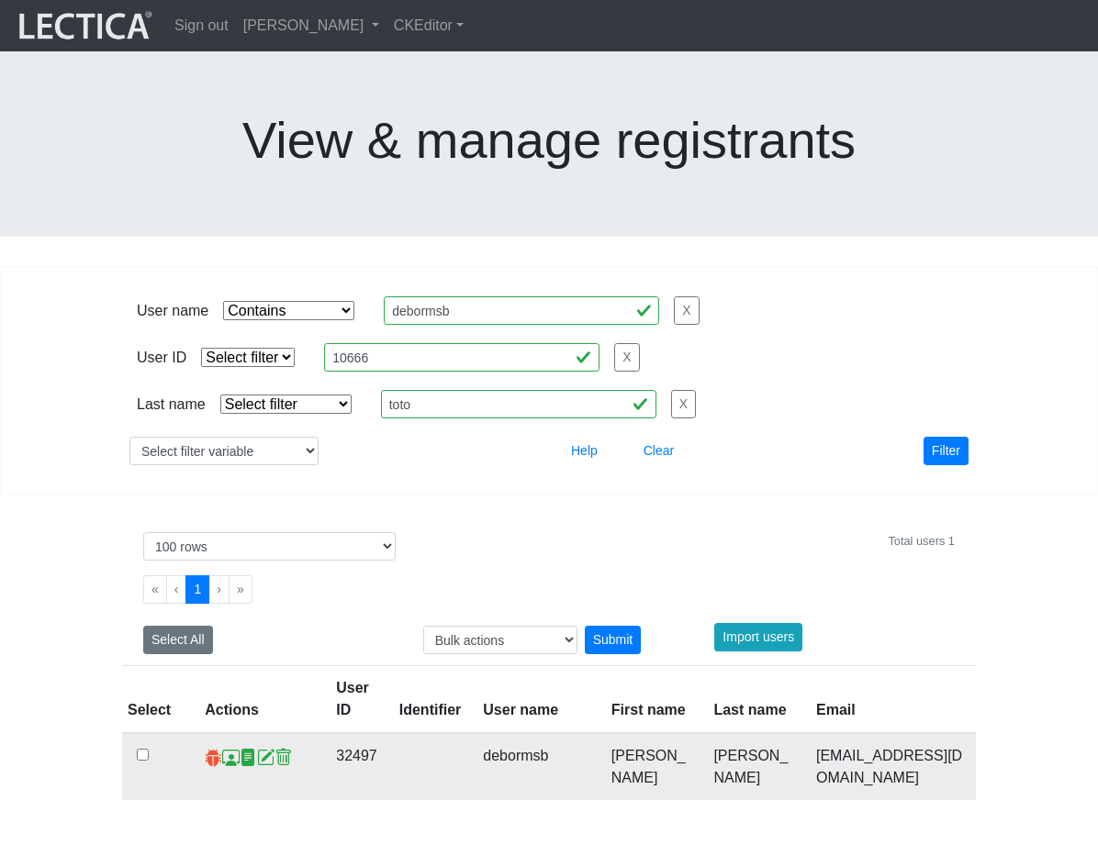
scroll to position [0, 0]
click at [211, 747] on span at bounding box center [213, 756] width 17 height 19
